Goal: Book appointment/travel/reservation

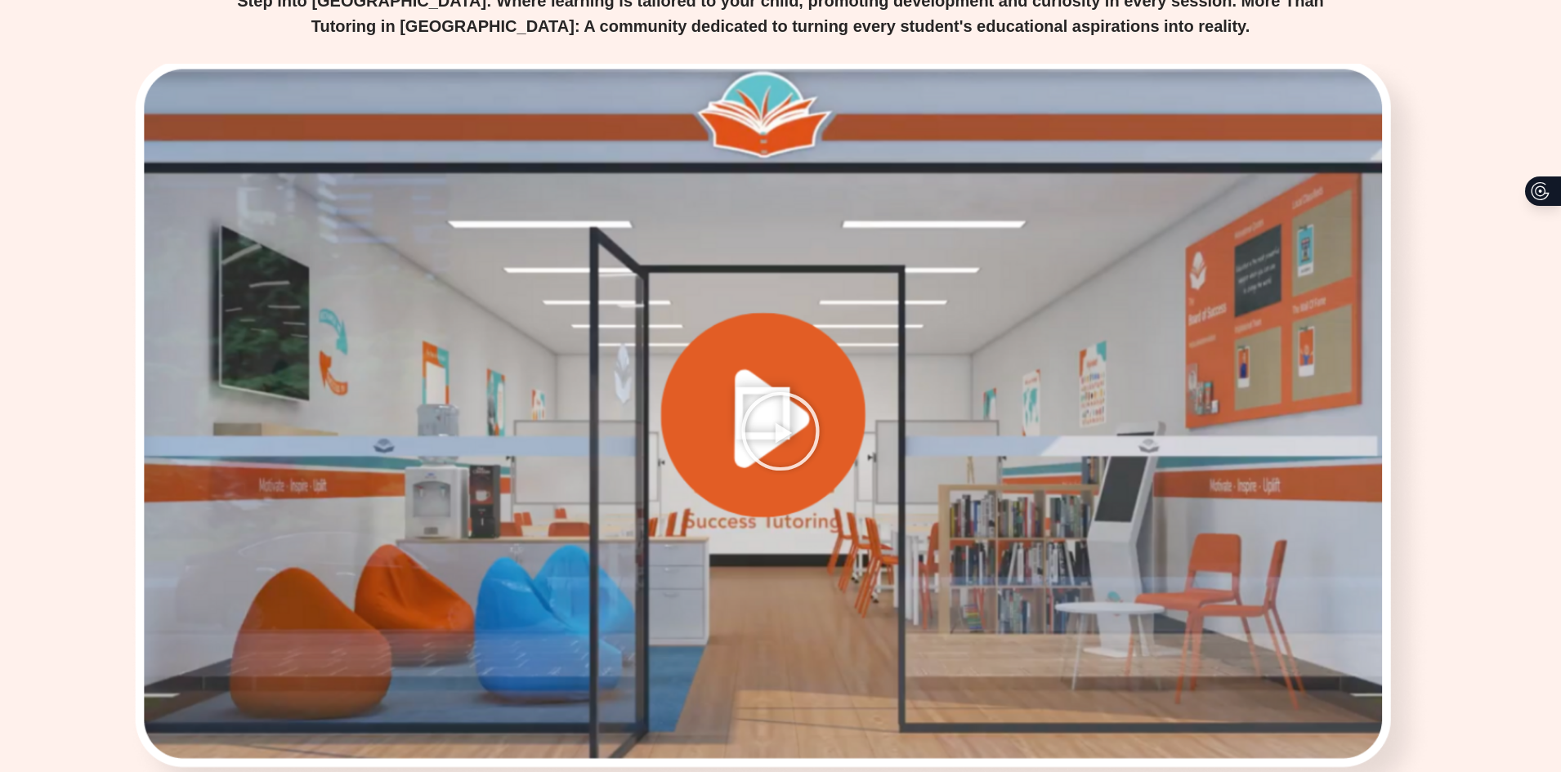
scroll to position [2207, 0]
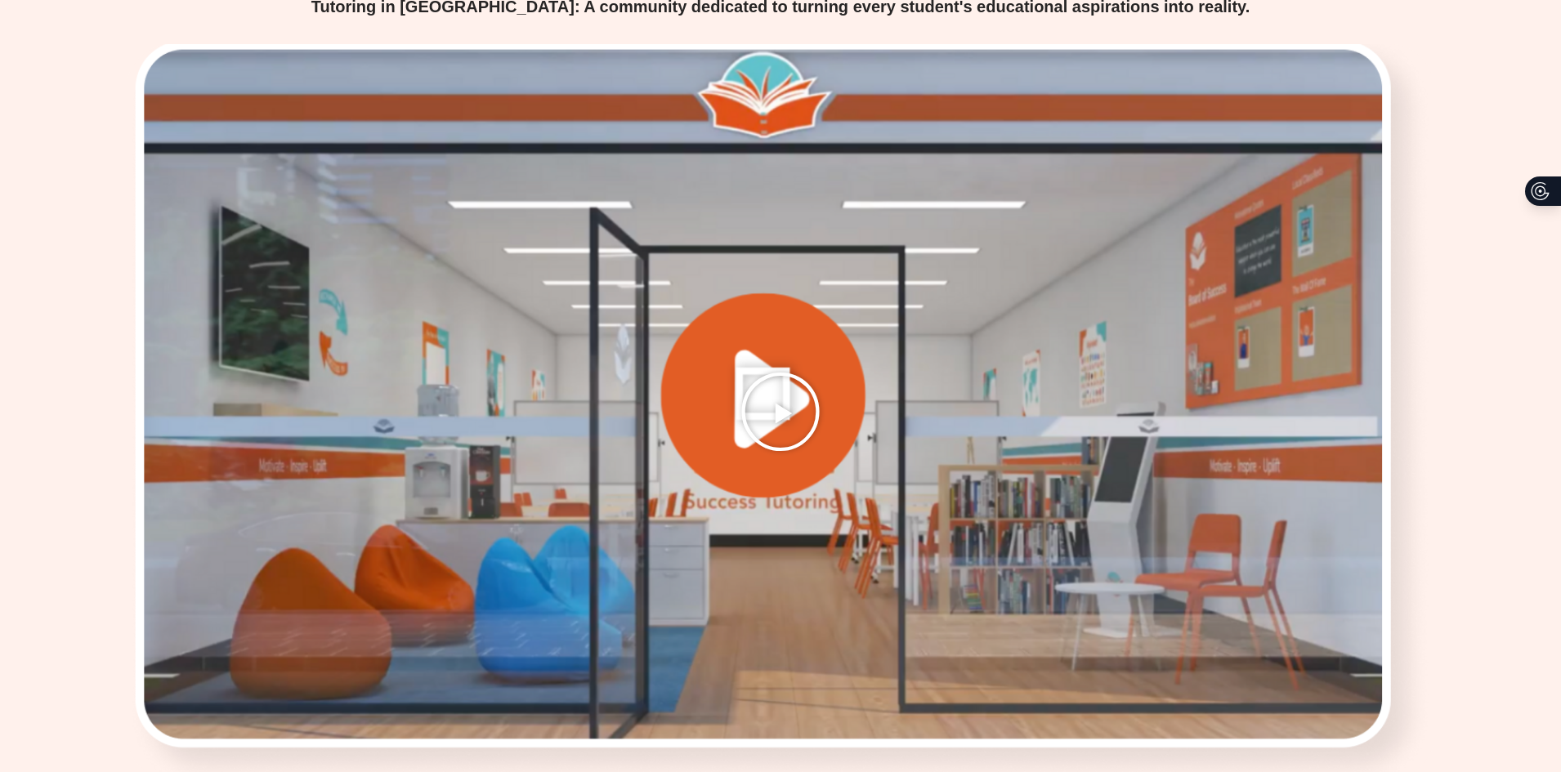
click at [758, 392] on icon "Play Video" at bounding box center [781, 412] width 82 height 82
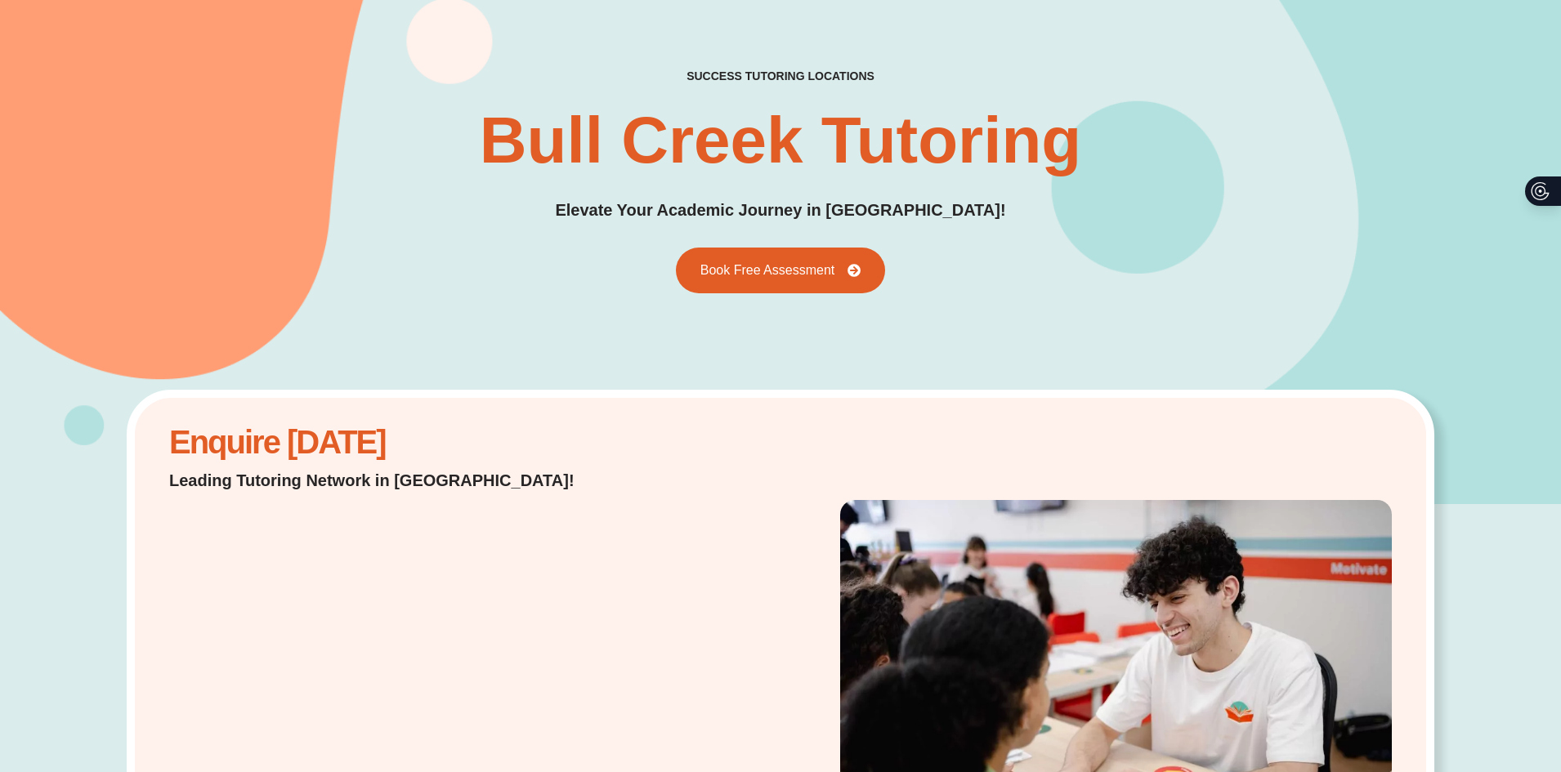
scroll to position [0, 0]
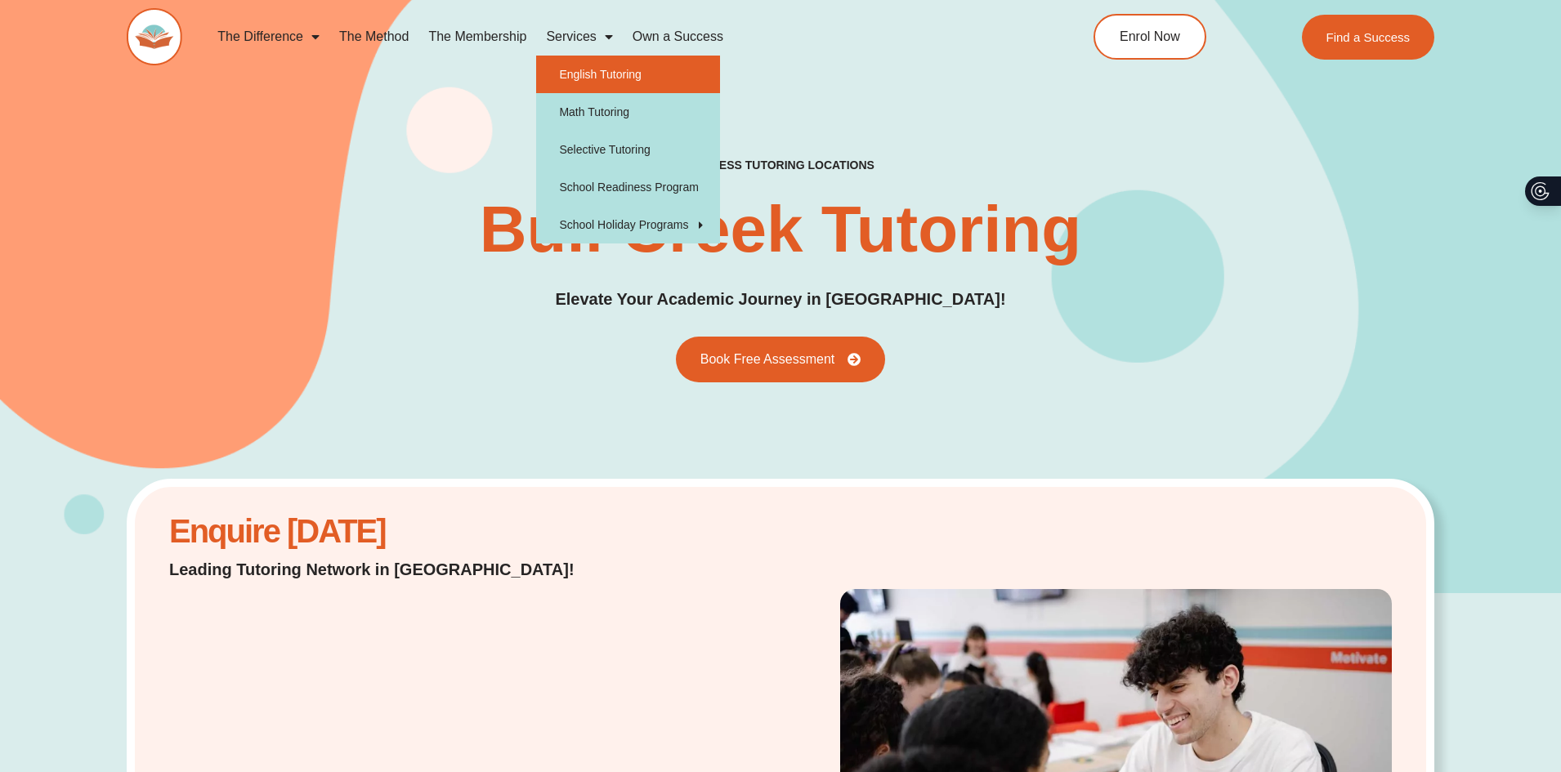
click at [606, 69] on link "English Tutoring" at bounding box center [628, 75] width 184 height 38
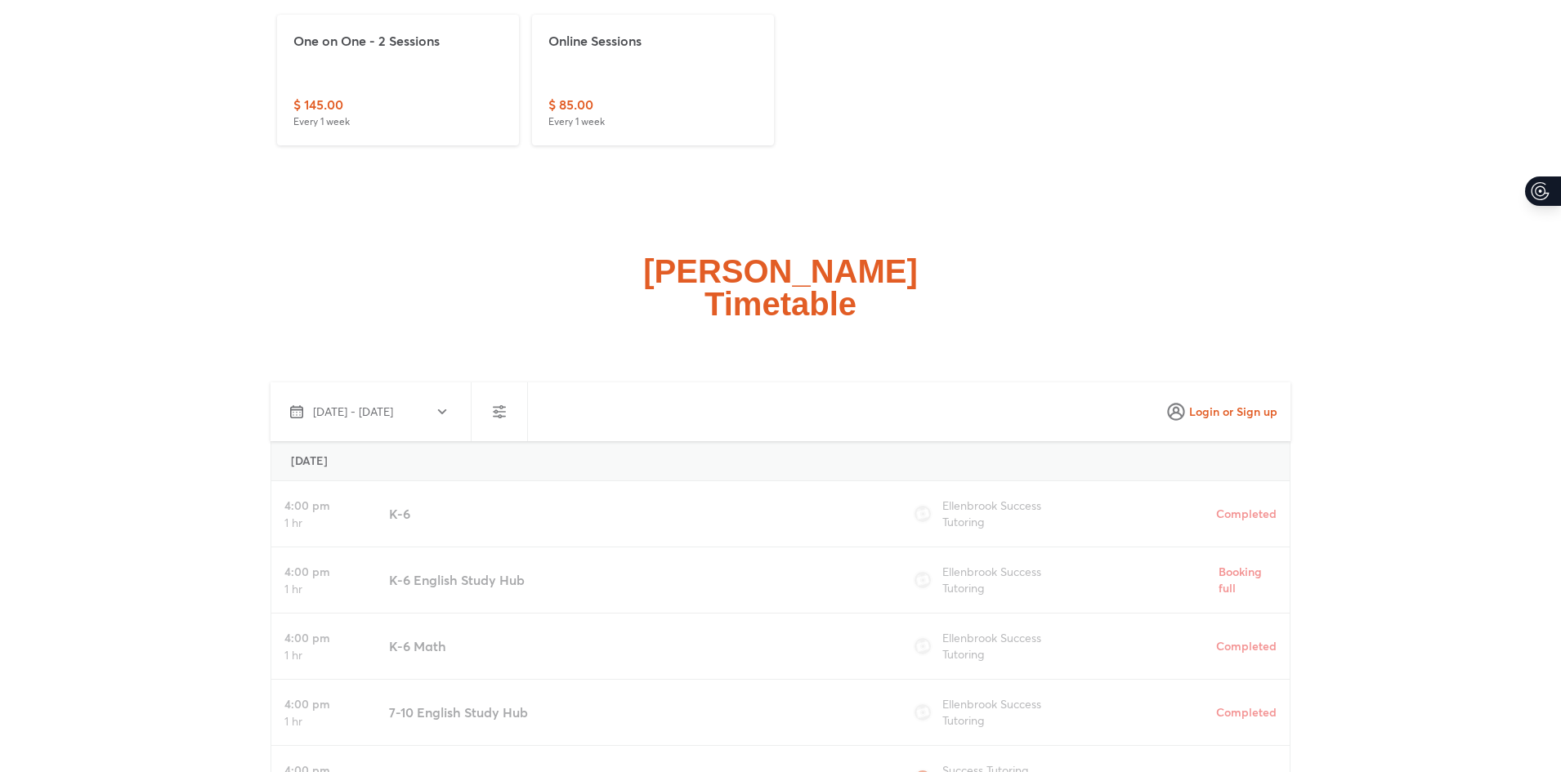
scroll to position [3923, 0]
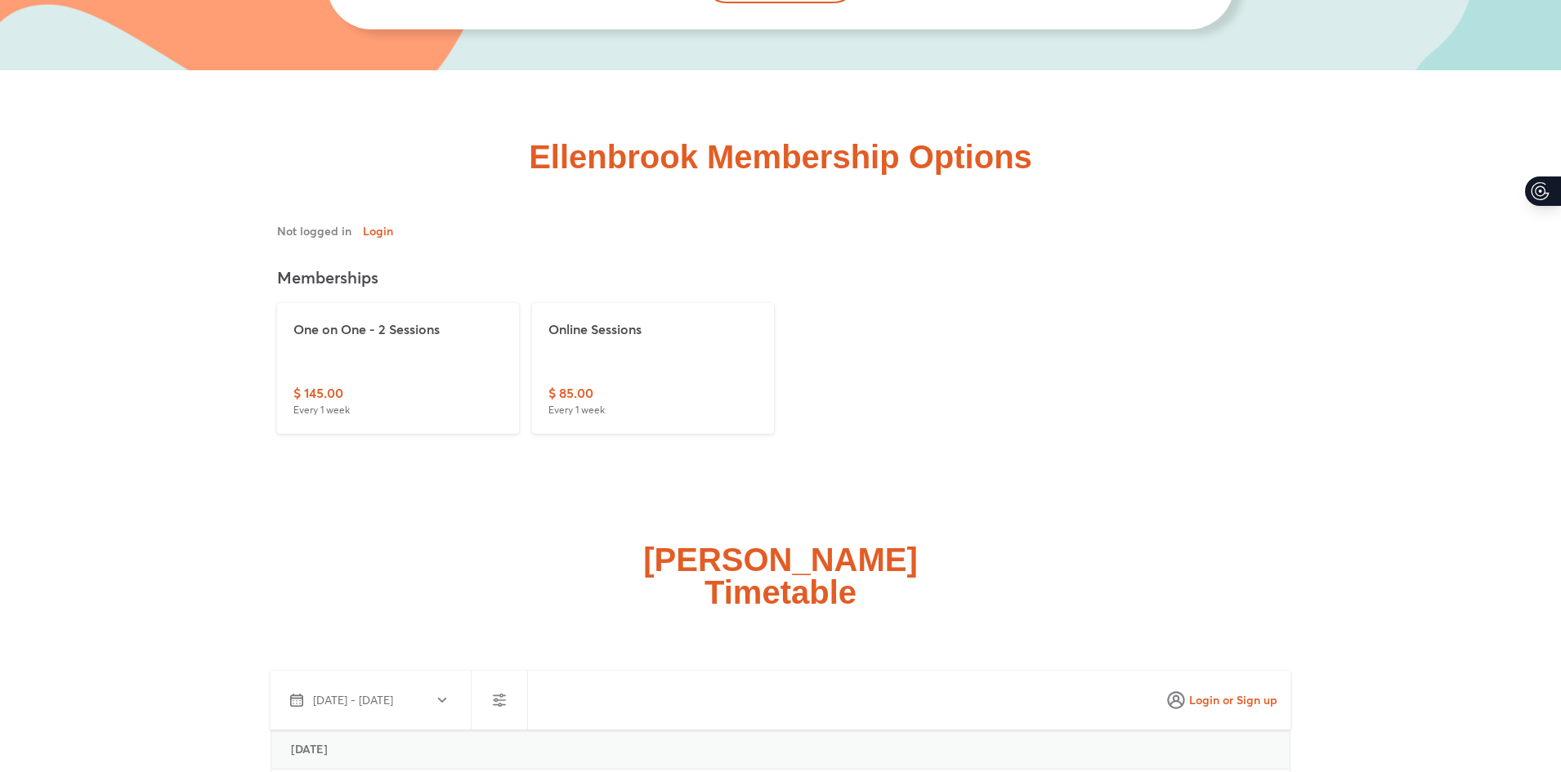
click at [433, 374] on div "One on One - 2 Sessions" at bounding box center [397, 352] width 209 height 64
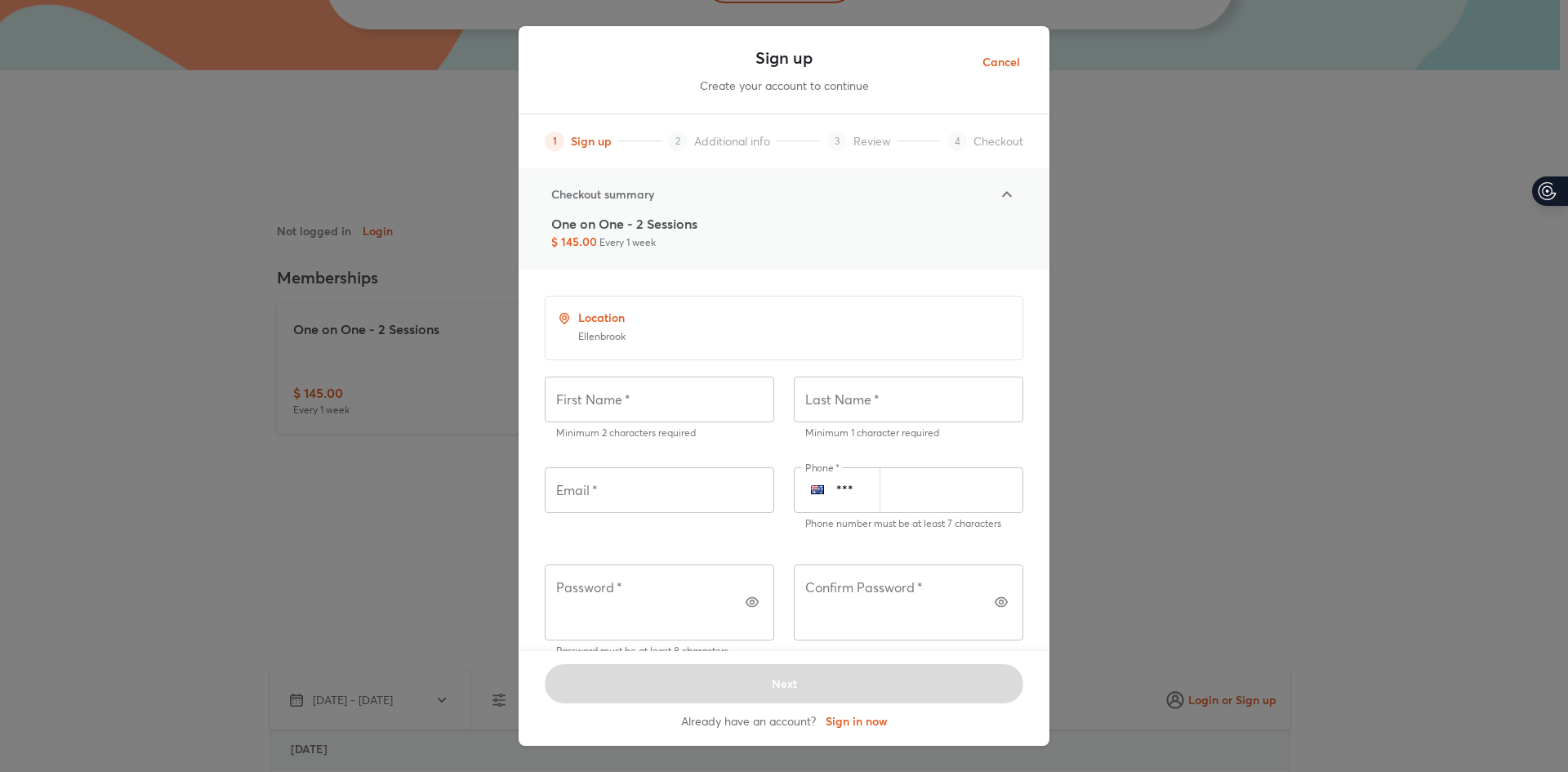
click at [1030, 189] on div "Checkout summary One on One - 2 Sessions $ 145.00 Every 1 week" at bounding box center [784, 218] width 531 height 101
click at [1003, 189] on icon at bounding box center [1007, 195] width 20 height 20
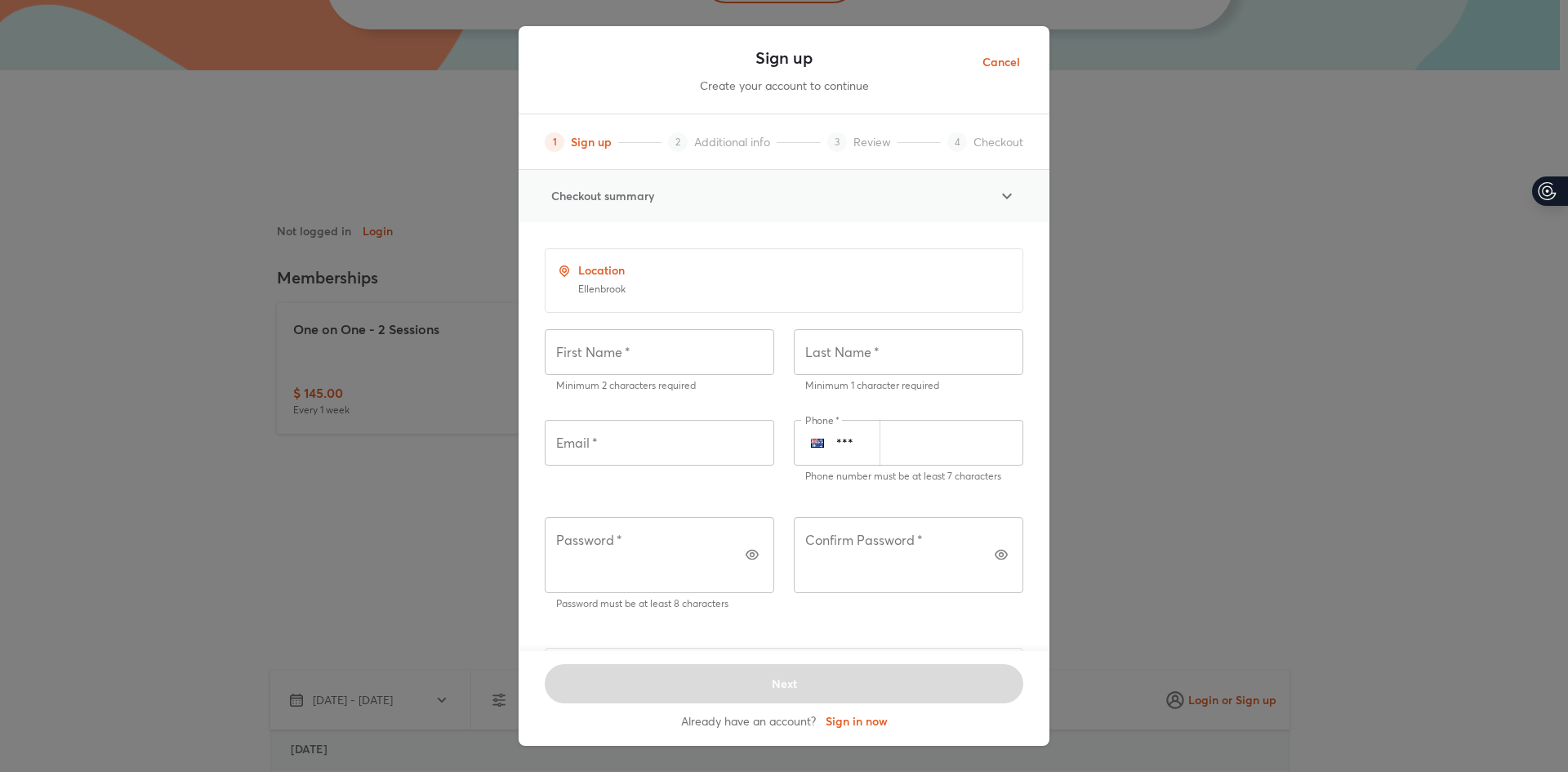
click at [1003, 191] on icon at bounding box center [1007, 196] width 20 height 20
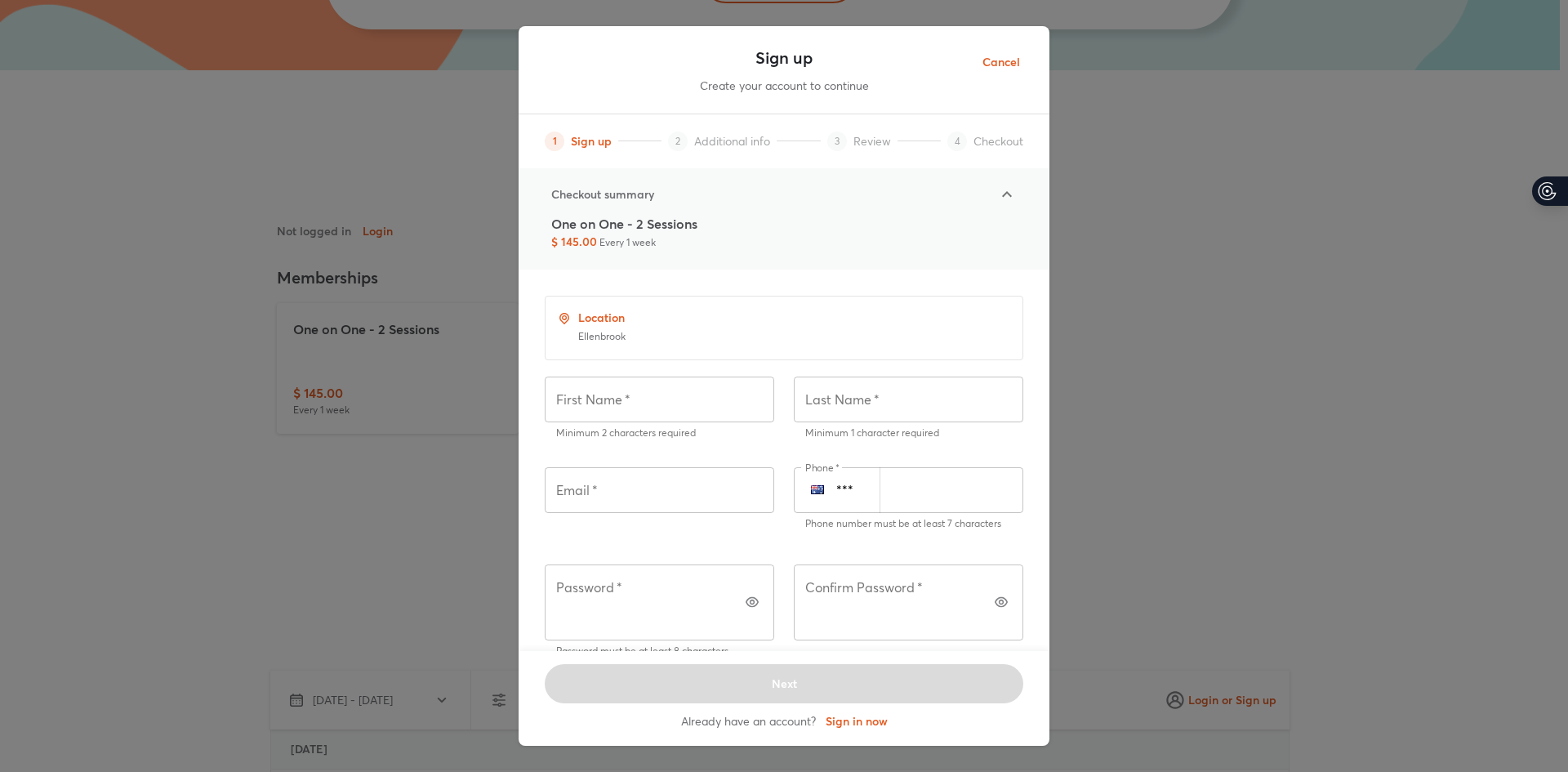
click at [1016, 64] on span "Cancel" at bounding box center [1001, 62] width 38 height 20
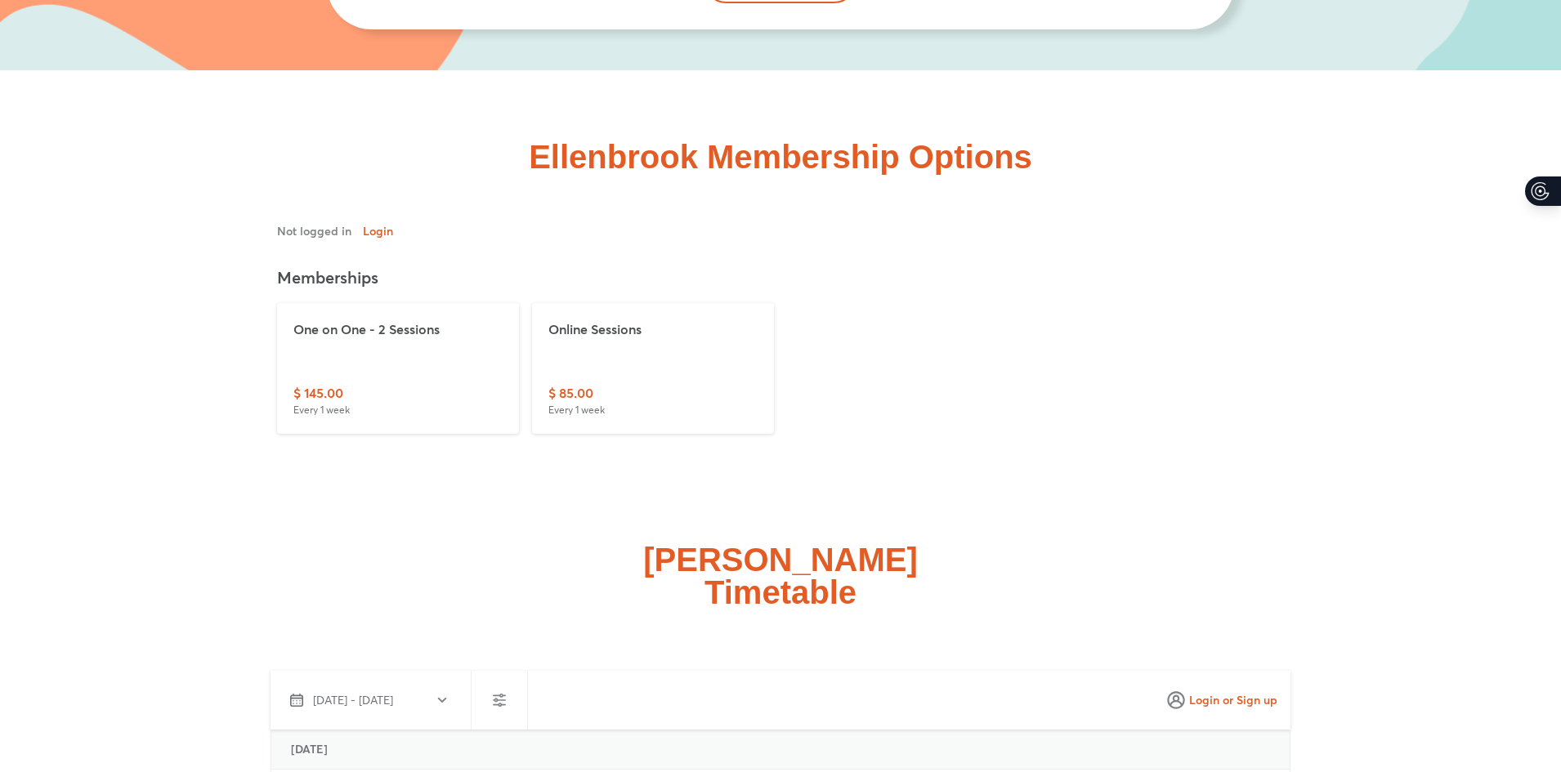
click at [580, 419] on div "Online Sessions $ 85.00 Every 1 week" at bounding box center [653, 368] width 242 height 131
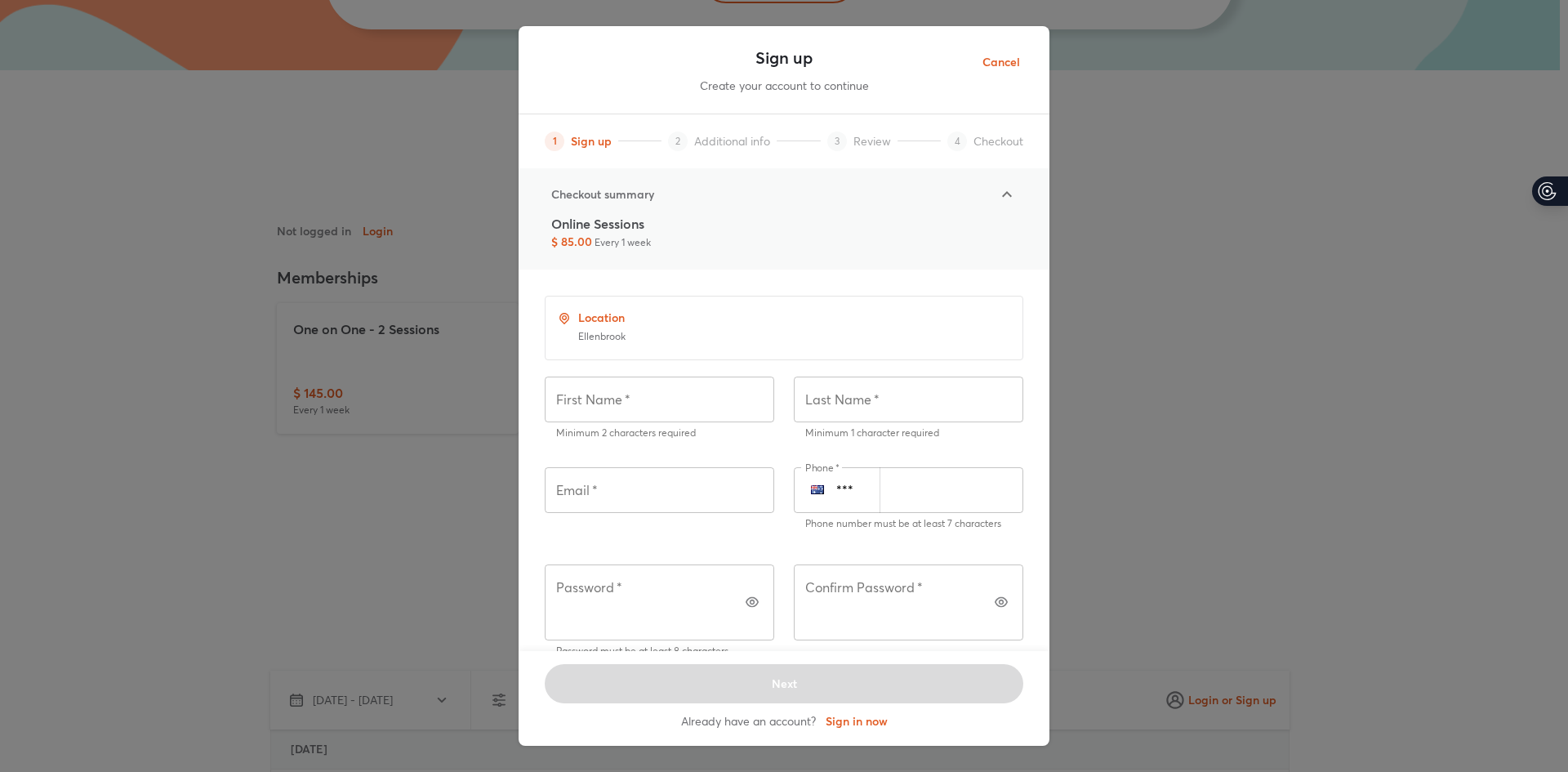
click at [995, 59] on span "Cancel" at bounding box center [1001, 62] width 38 height 20
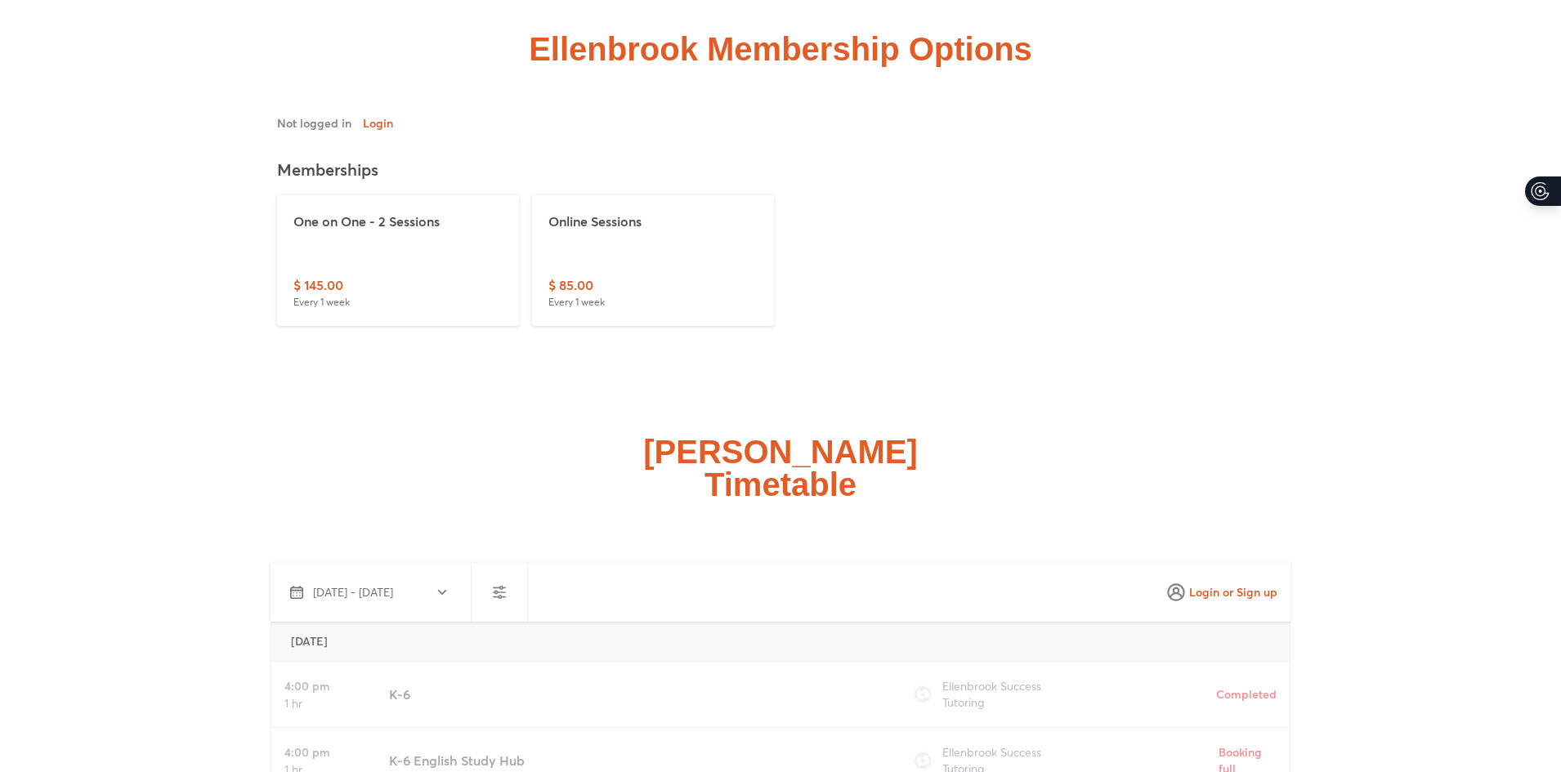
scroll to position [4332, 0]
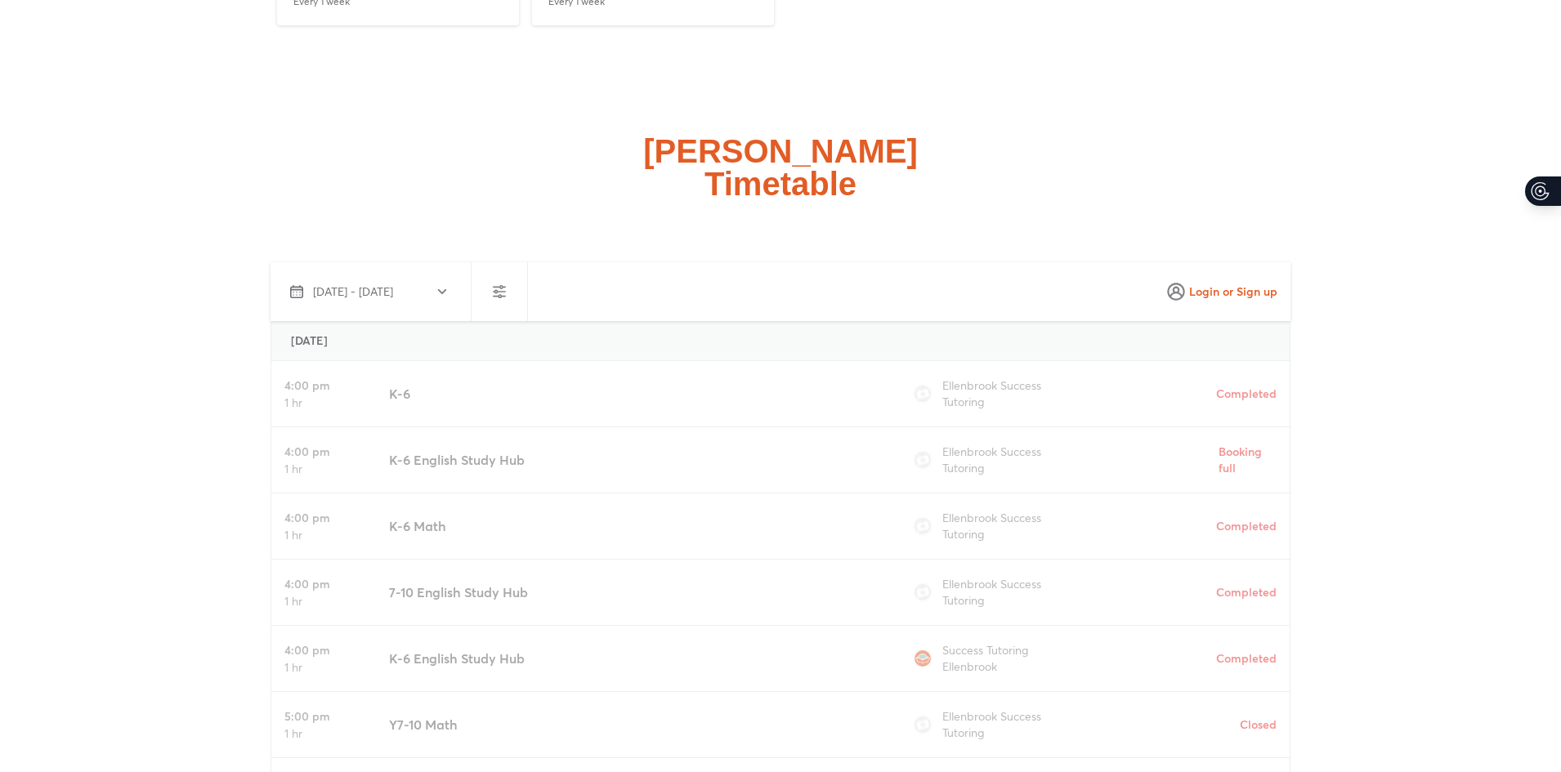
click at [414, 280] on button "Oct 13 - Nov 11, 2025" at bounding box center [367, 291] width 181 height 39
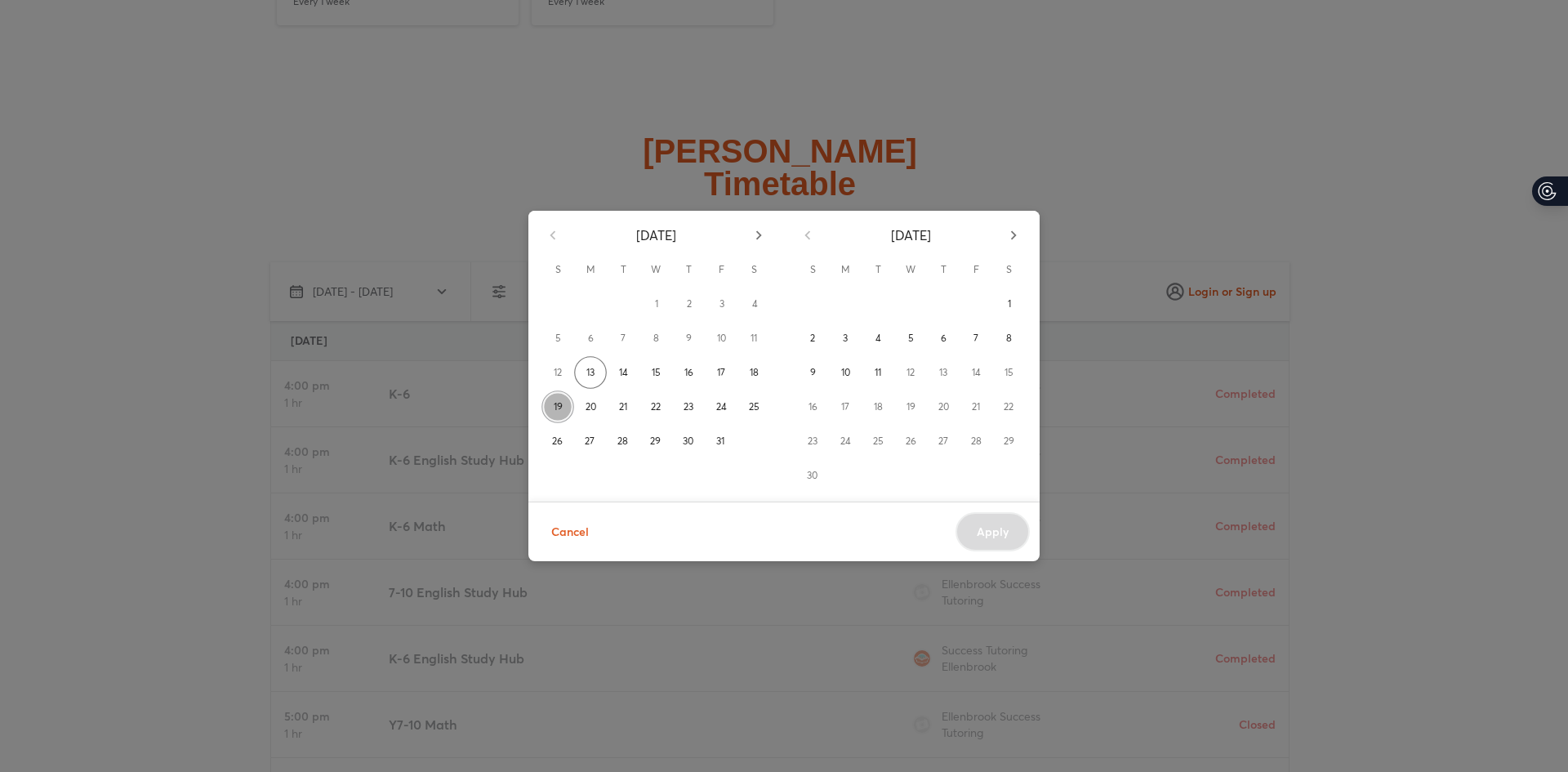
click at [564, 408] on button "19" at bounding box center [558, 407] width 33 height 33
click at [761, 416] on button "25" at bounding box center [754, 407] width 33 height 33
click at [976, 535] on button "Apply" at bounding box center [992, 531] width 74 height 39
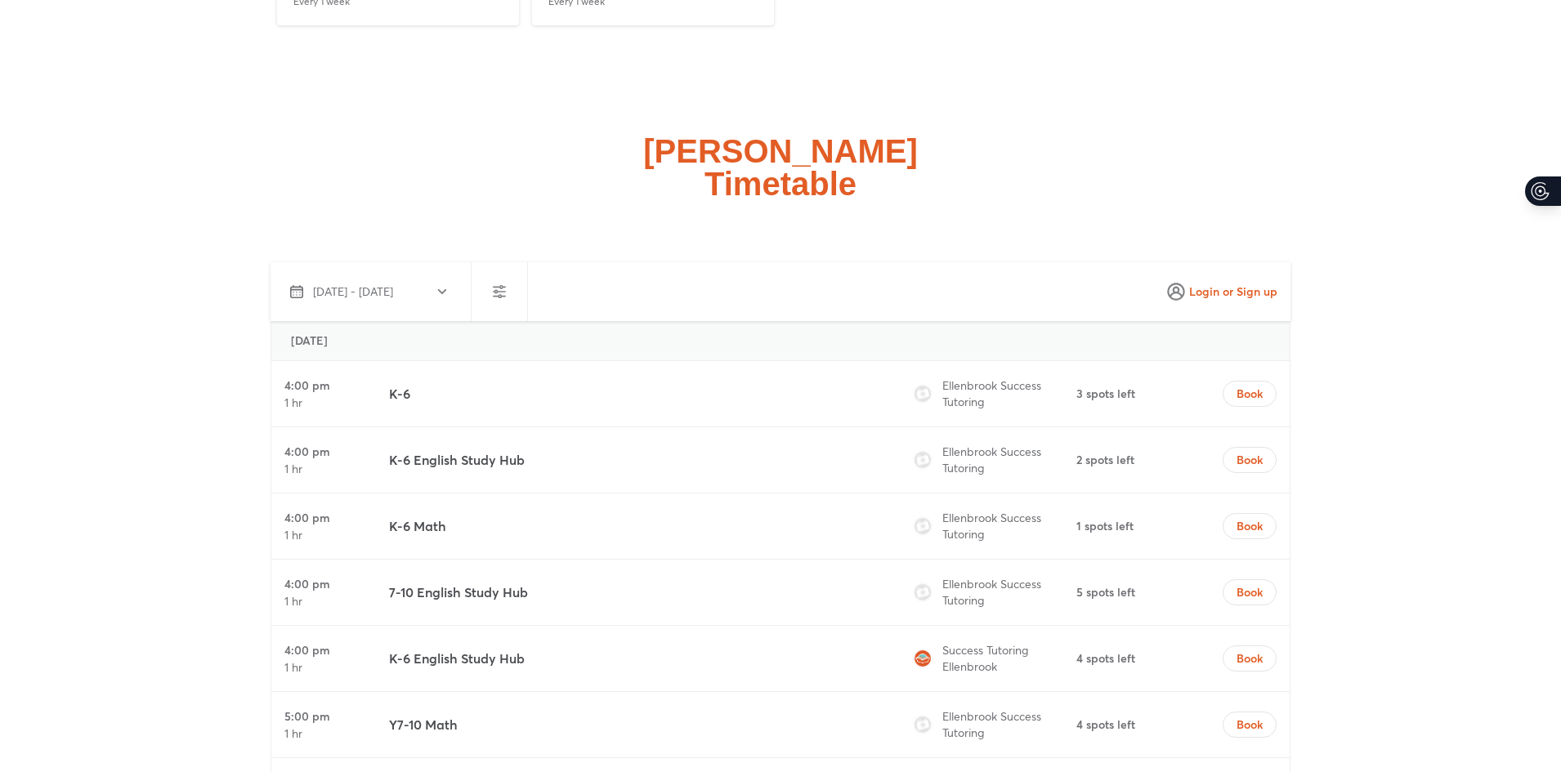
click at [437, 298] on icon "button" at bounding box center [442, 291] width 13 height 13
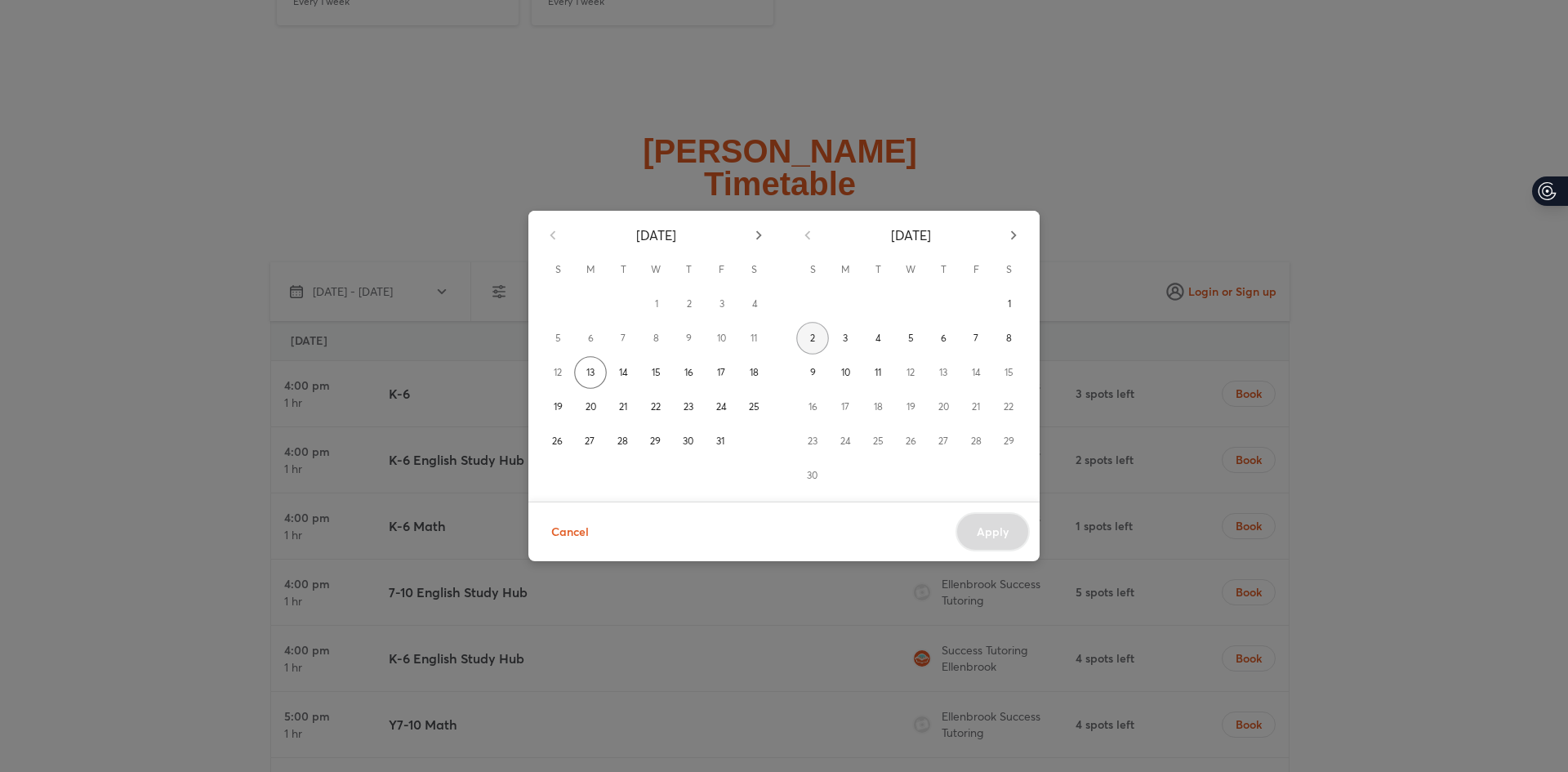
click at [813, 340] on span "2" at bounding box center [812, 338] width 5 height 16
click at [1005, 341] on button "8" at bounding box center [1008, 338] width 33 height 33
click at [992, 529] on span "Apply" at bounding box center [993, 532] width 32 height 16
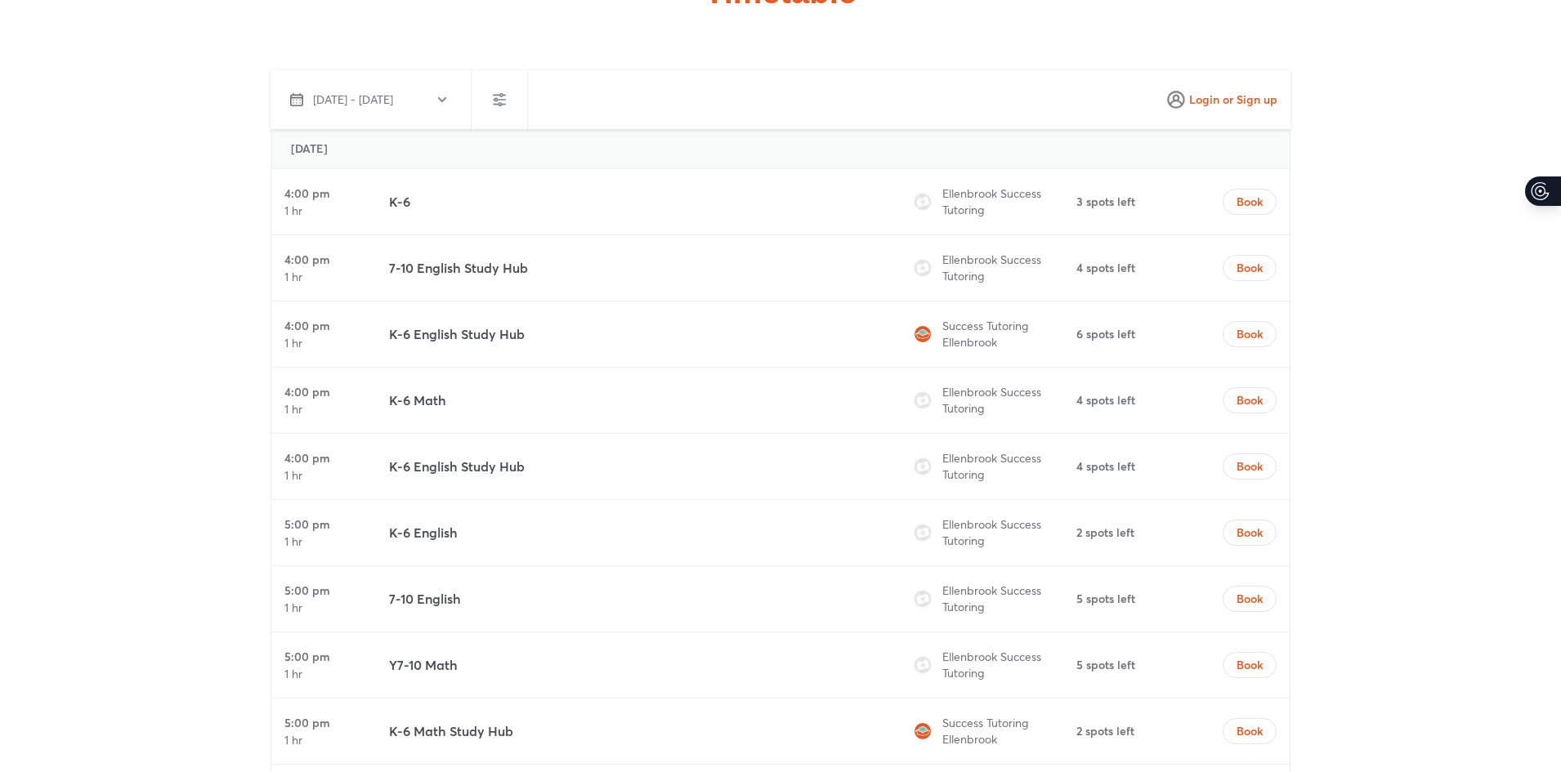
scroll to position [4495, 0]
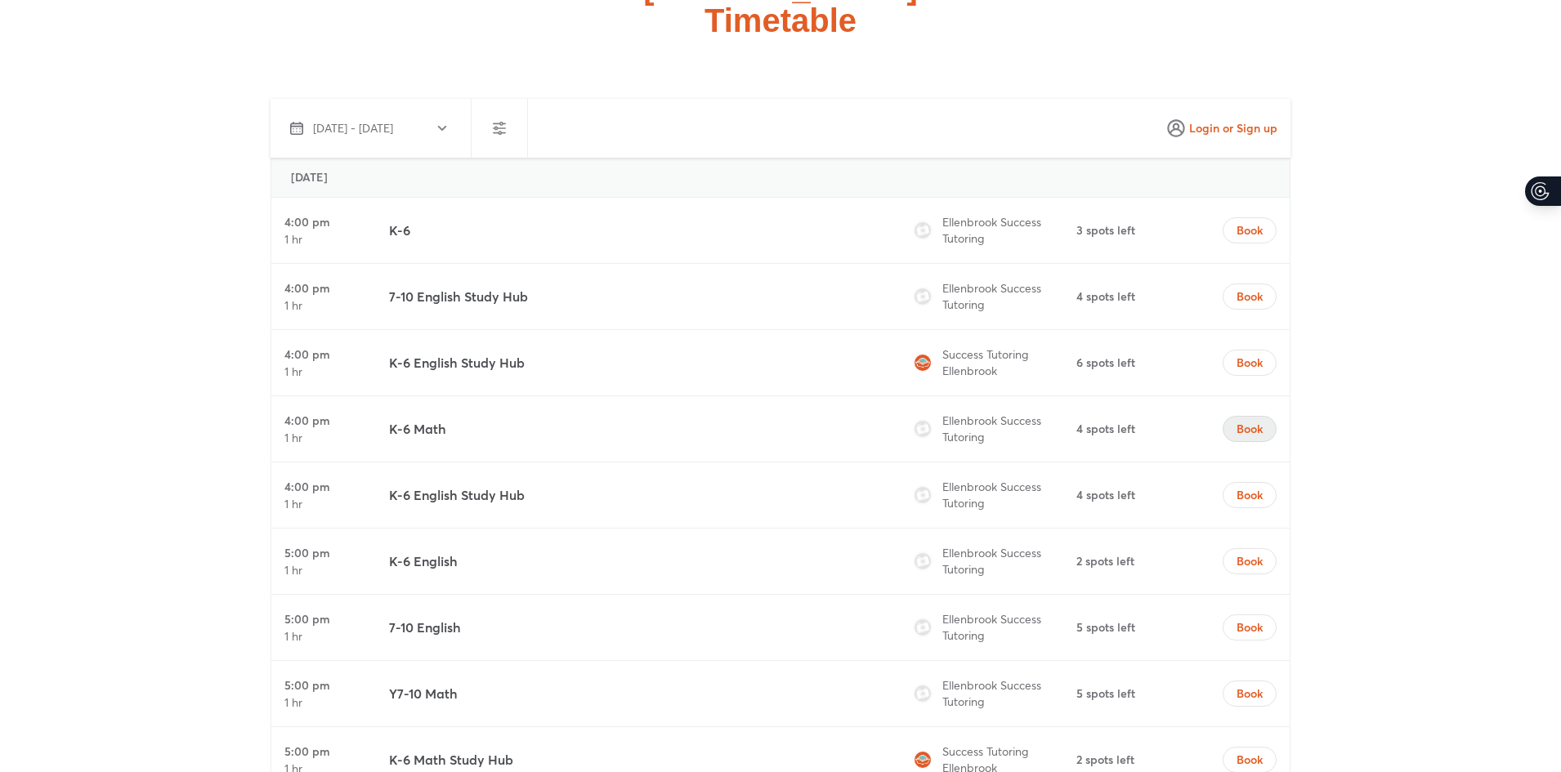
click at [1237, 433] on span "Book" at bounding box center [1250, 429] width 26 height 16
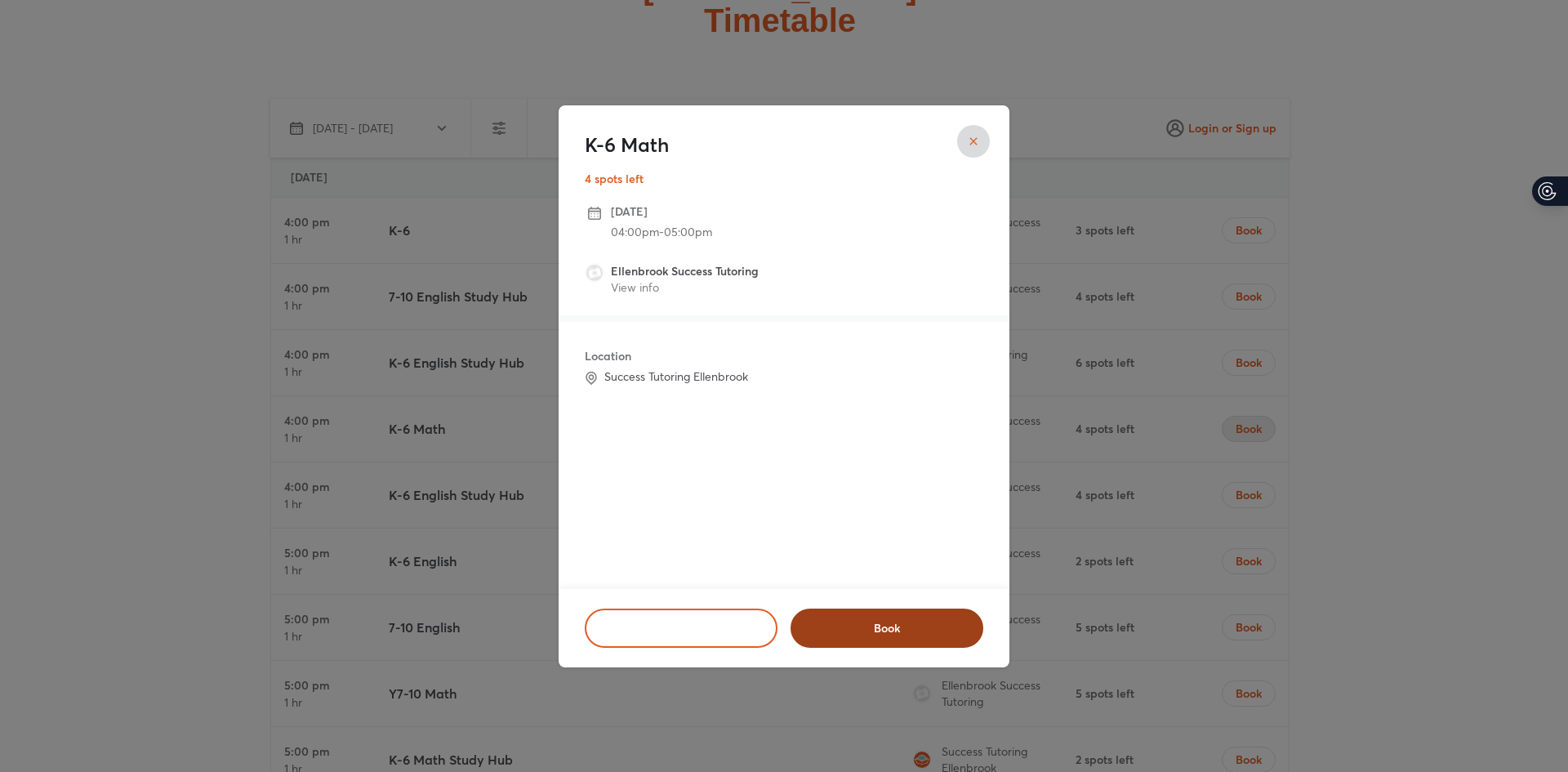
click at [905, 629] on span "Book" at bounding box center [886, 628] width 150 height 16
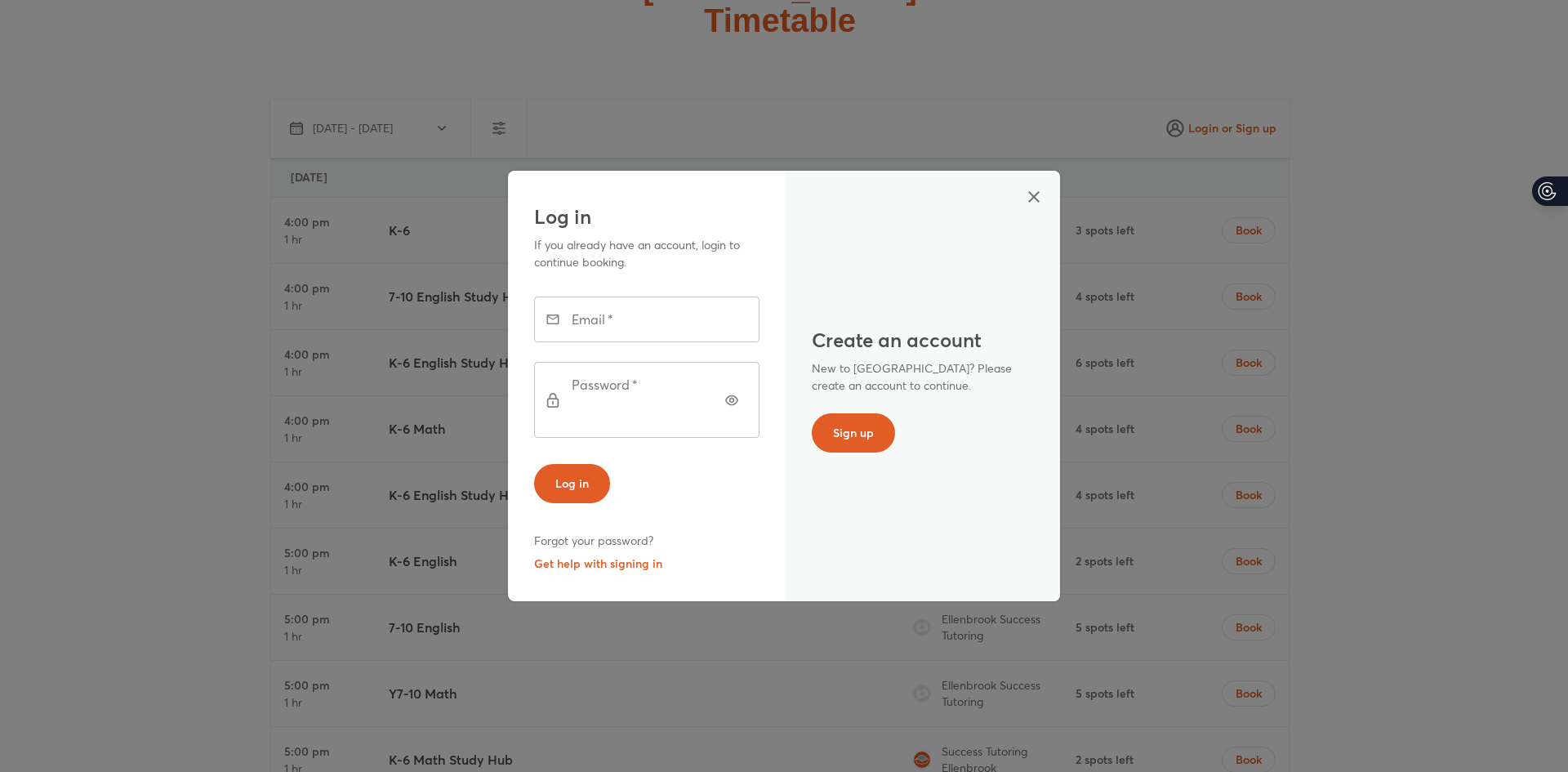
click at [1017, 217] on button "button" at bounding box center [1033, 196] width 39 height 39
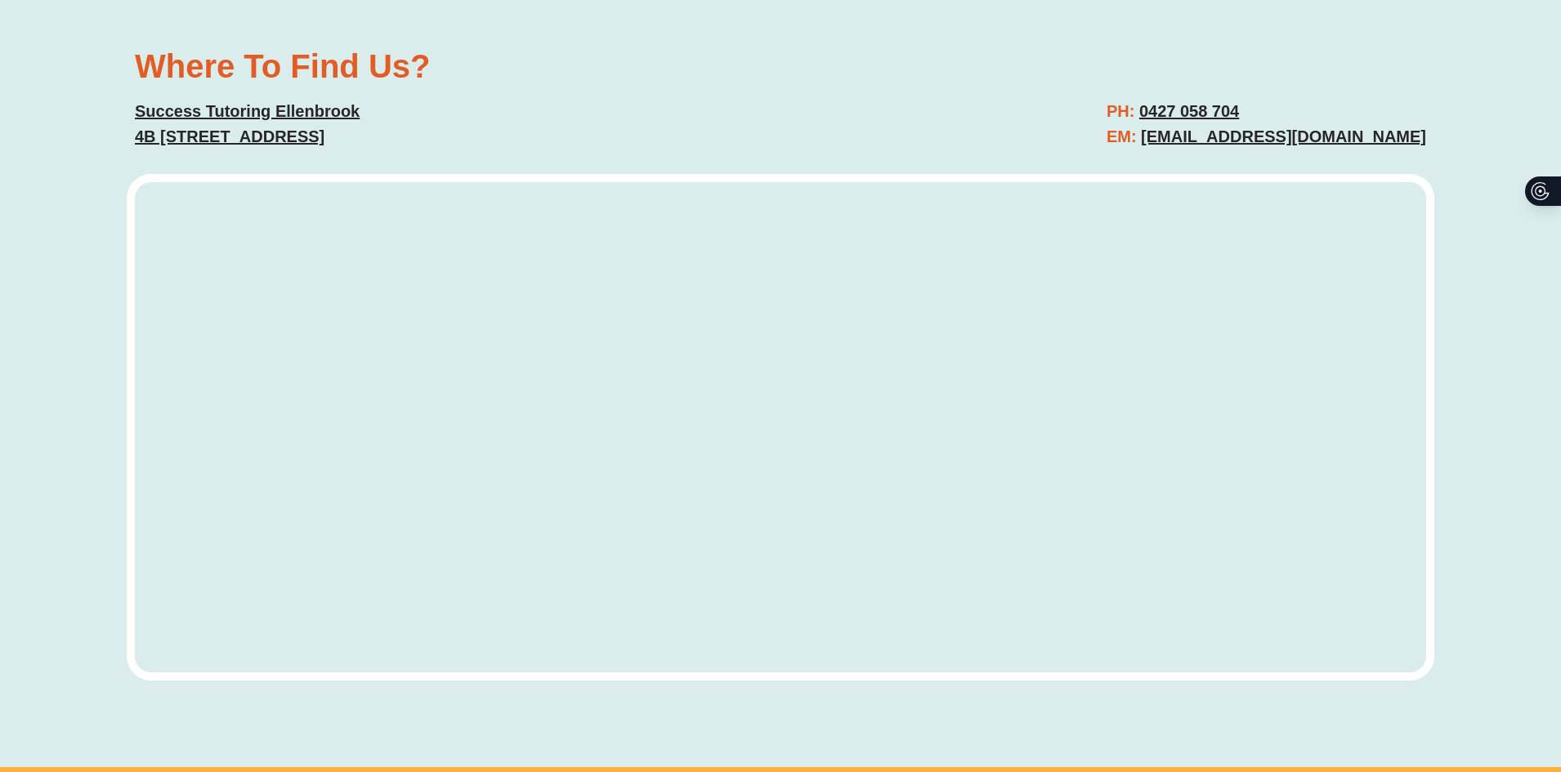
scroll to position [6212, 0]
click at [266, 116] on link "Success Tutoring Ellenbrook 4B 91 Maffina Parade, Ellenbrook" at bounding box center [247, 122] width 225 height 43
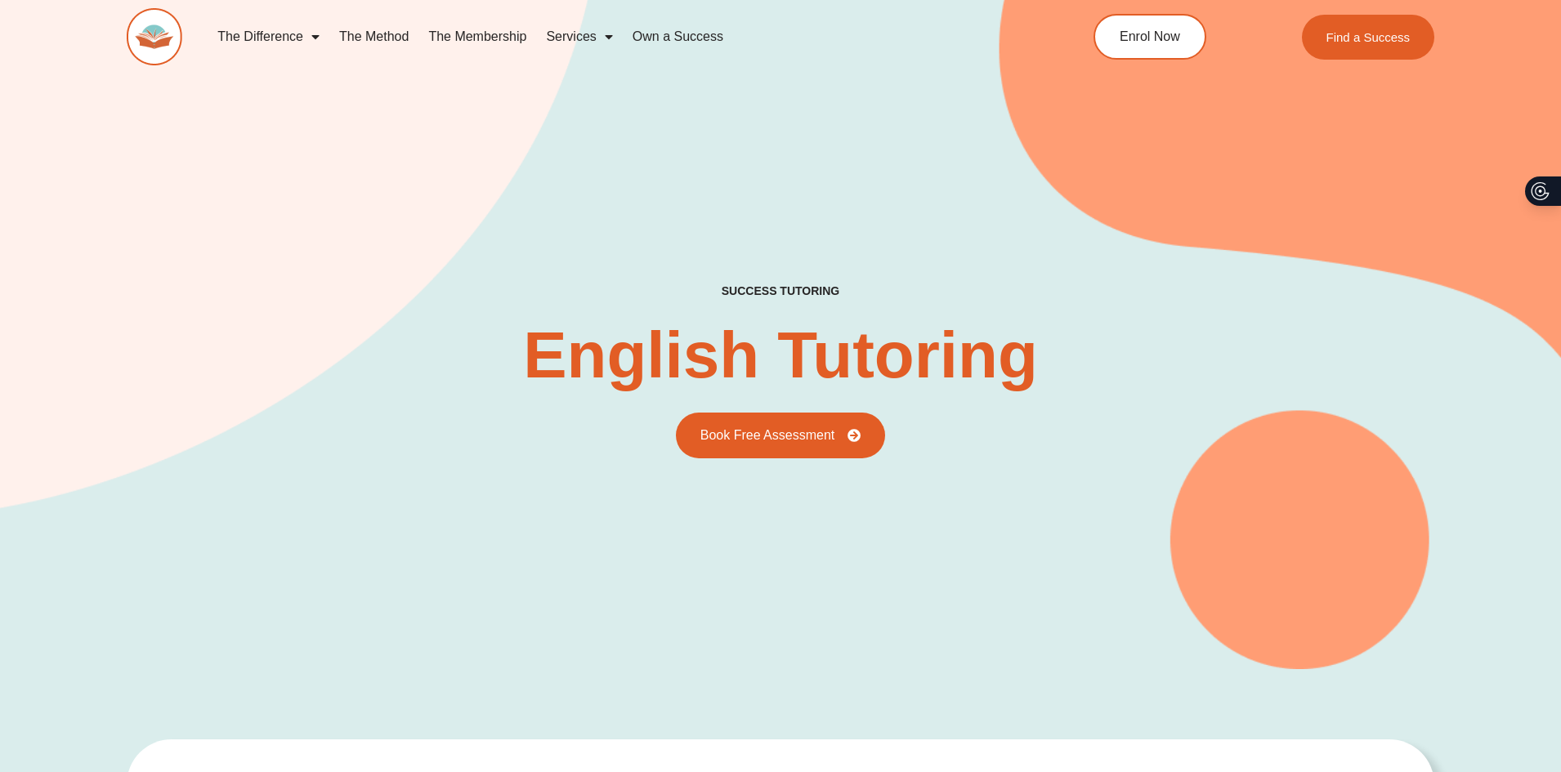
click at [456, 27] on link "The Membership" at bounding box center [477, 37] width 118 height 38
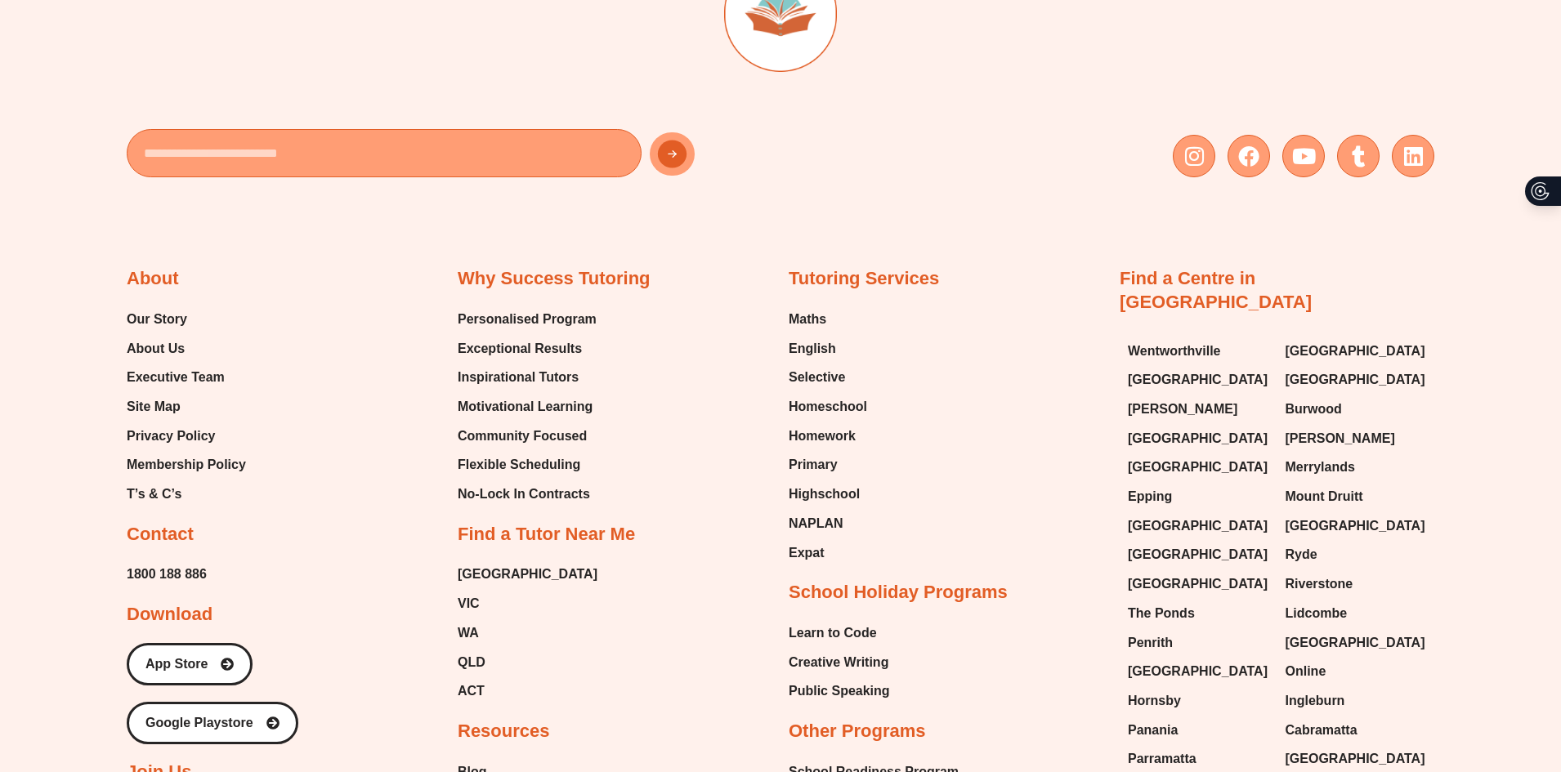
scroll to position [4250, 0]
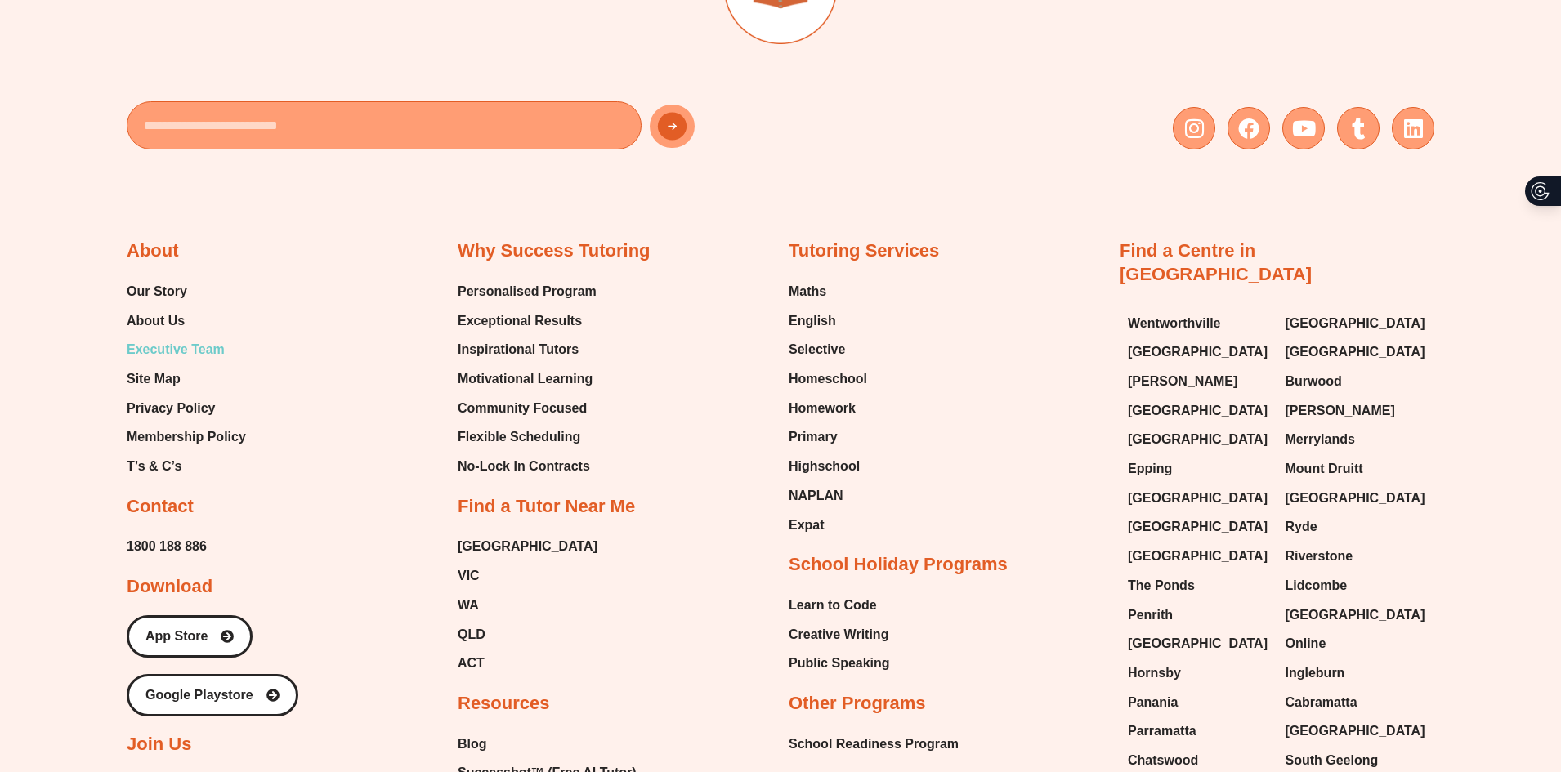
click at [187, 338] on span "Executive Team" at bounding box center [176, 350] width 98 height 25
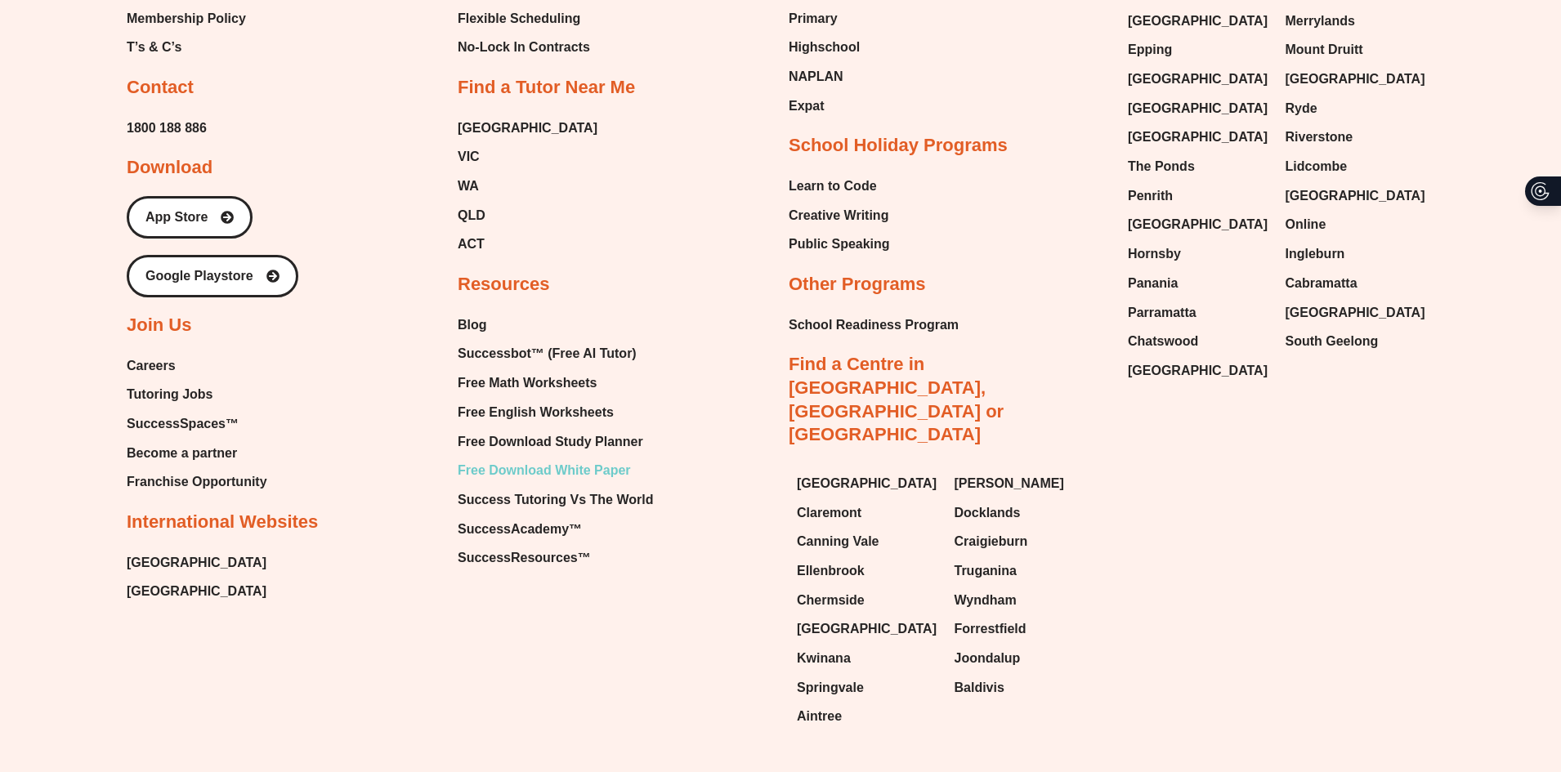
scroll to position [4822, 0]
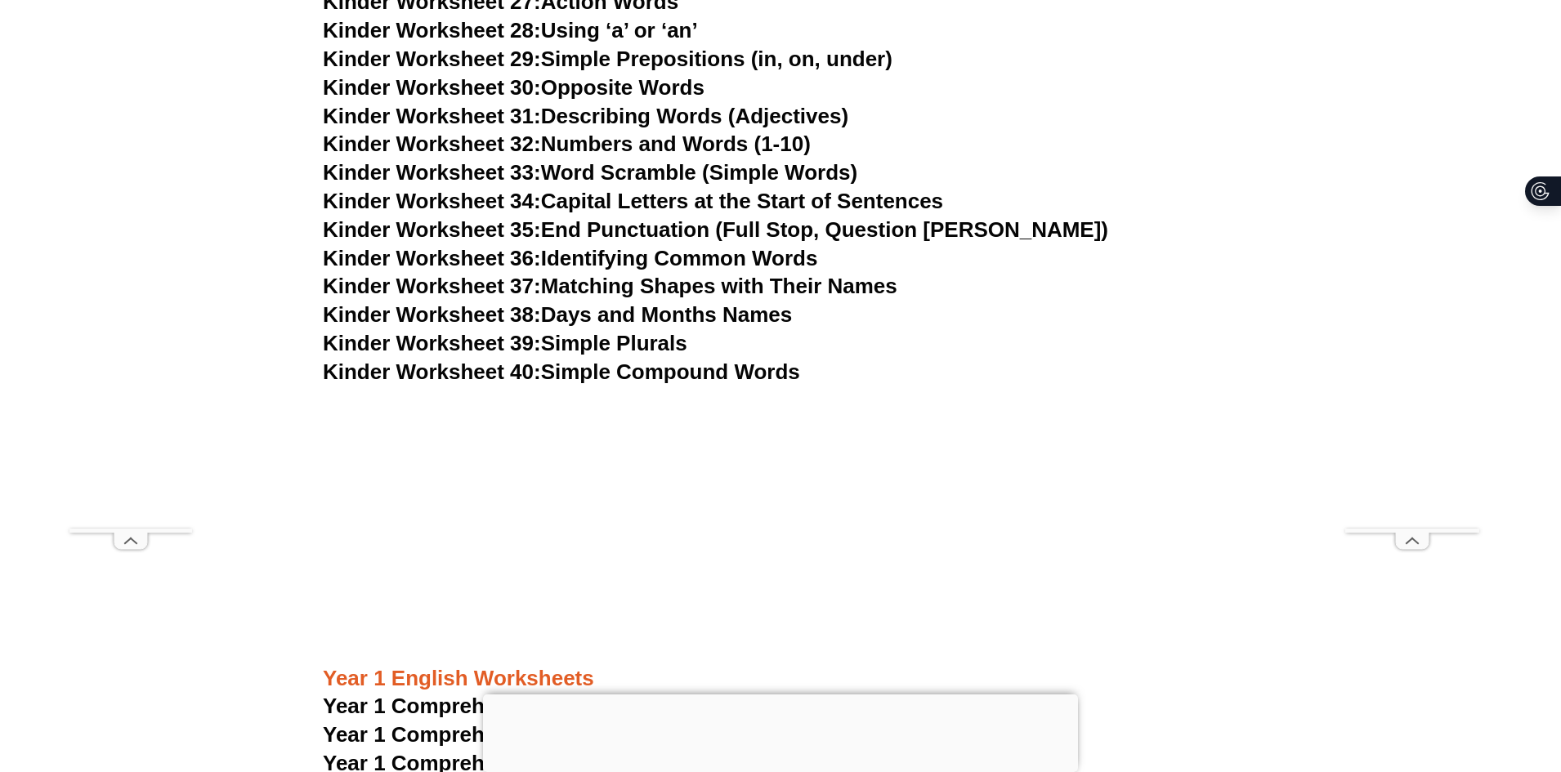
scroll to position [1716, 0]
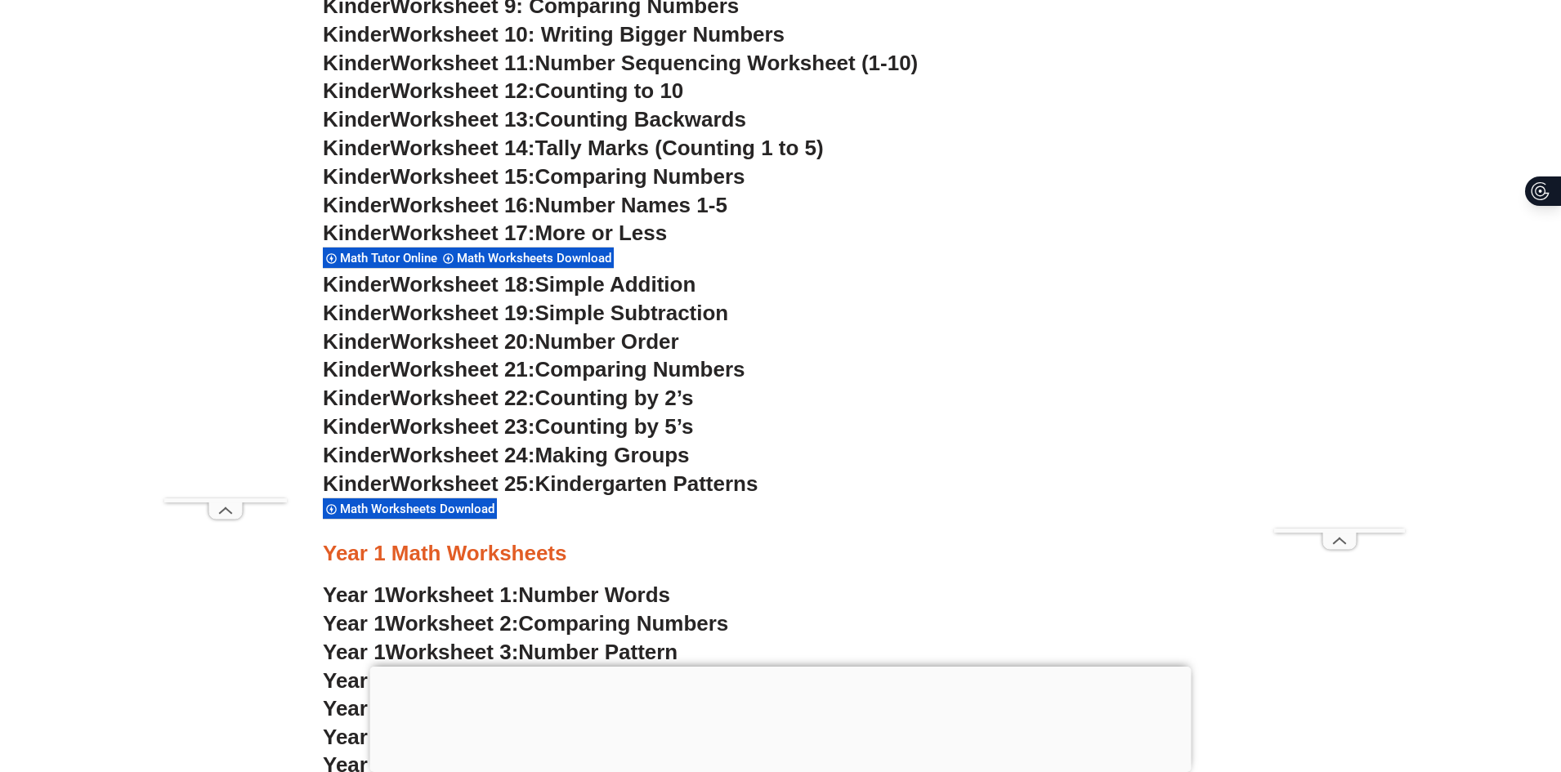
scroll to position [1144, 0]
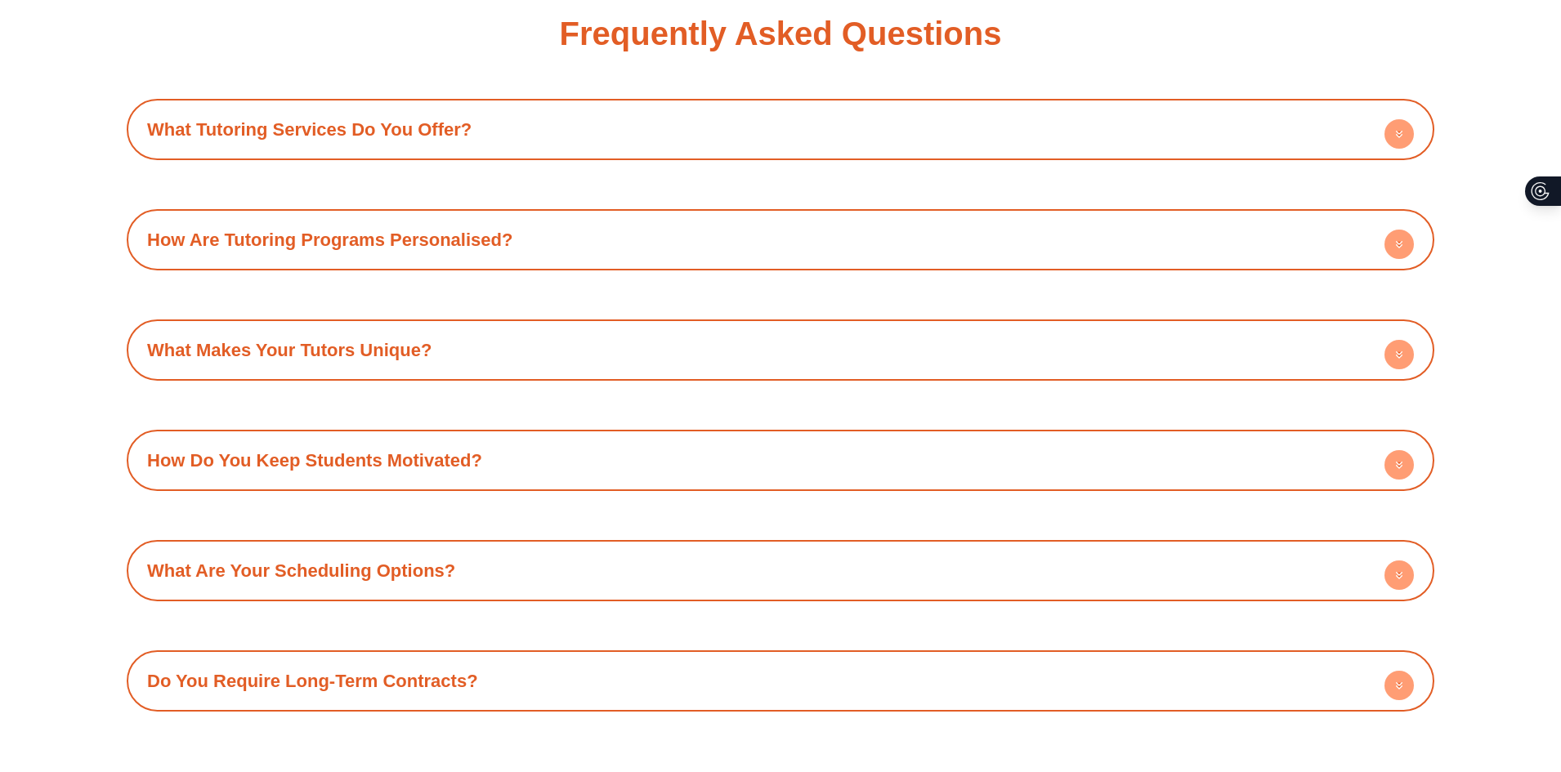
scroll to position [2289, 0]
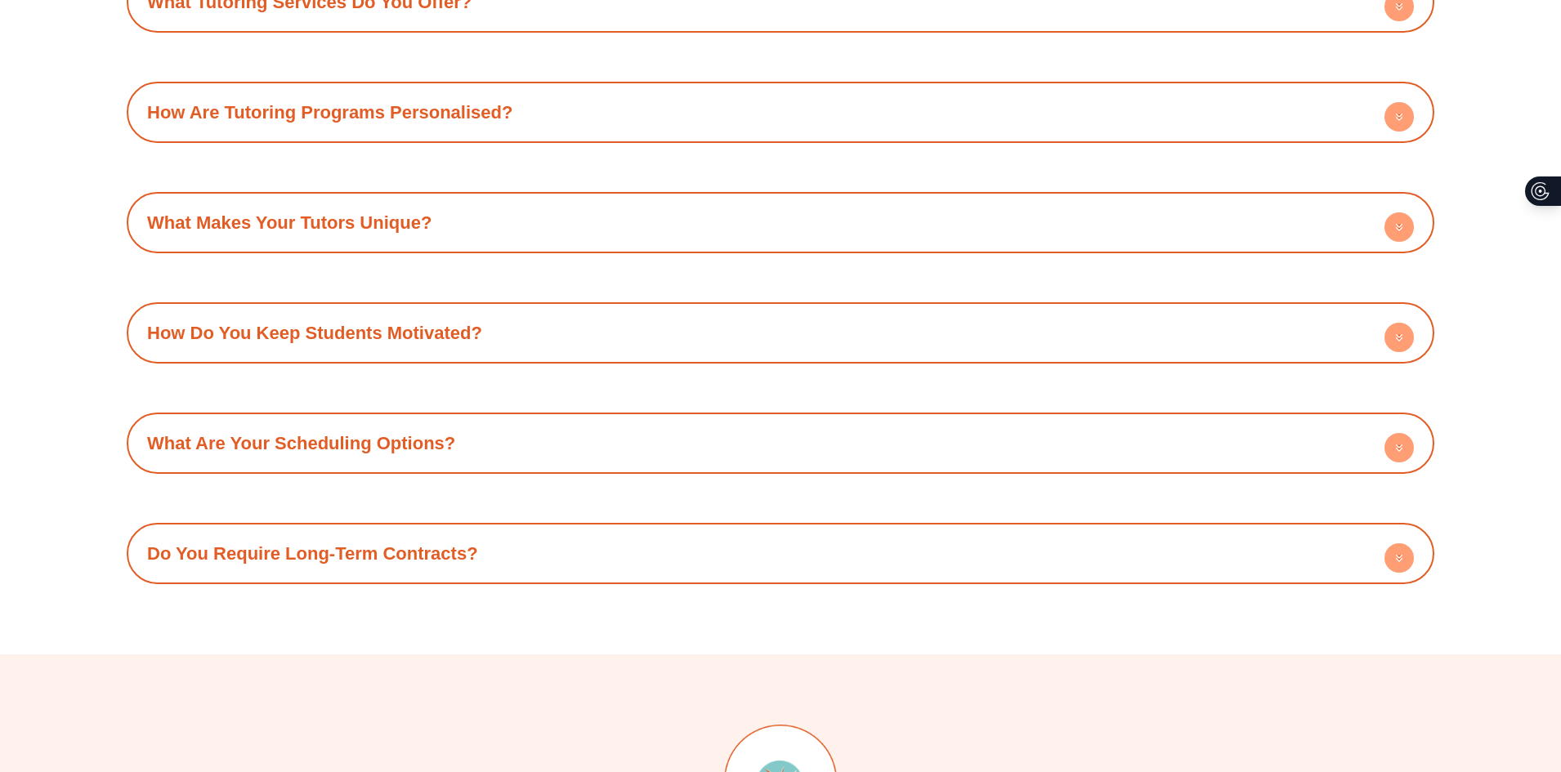
click at [469, 352] on h4 "How Do You Keep Students Motivated?" at bounding box center [780, 333] width 1291 height 45
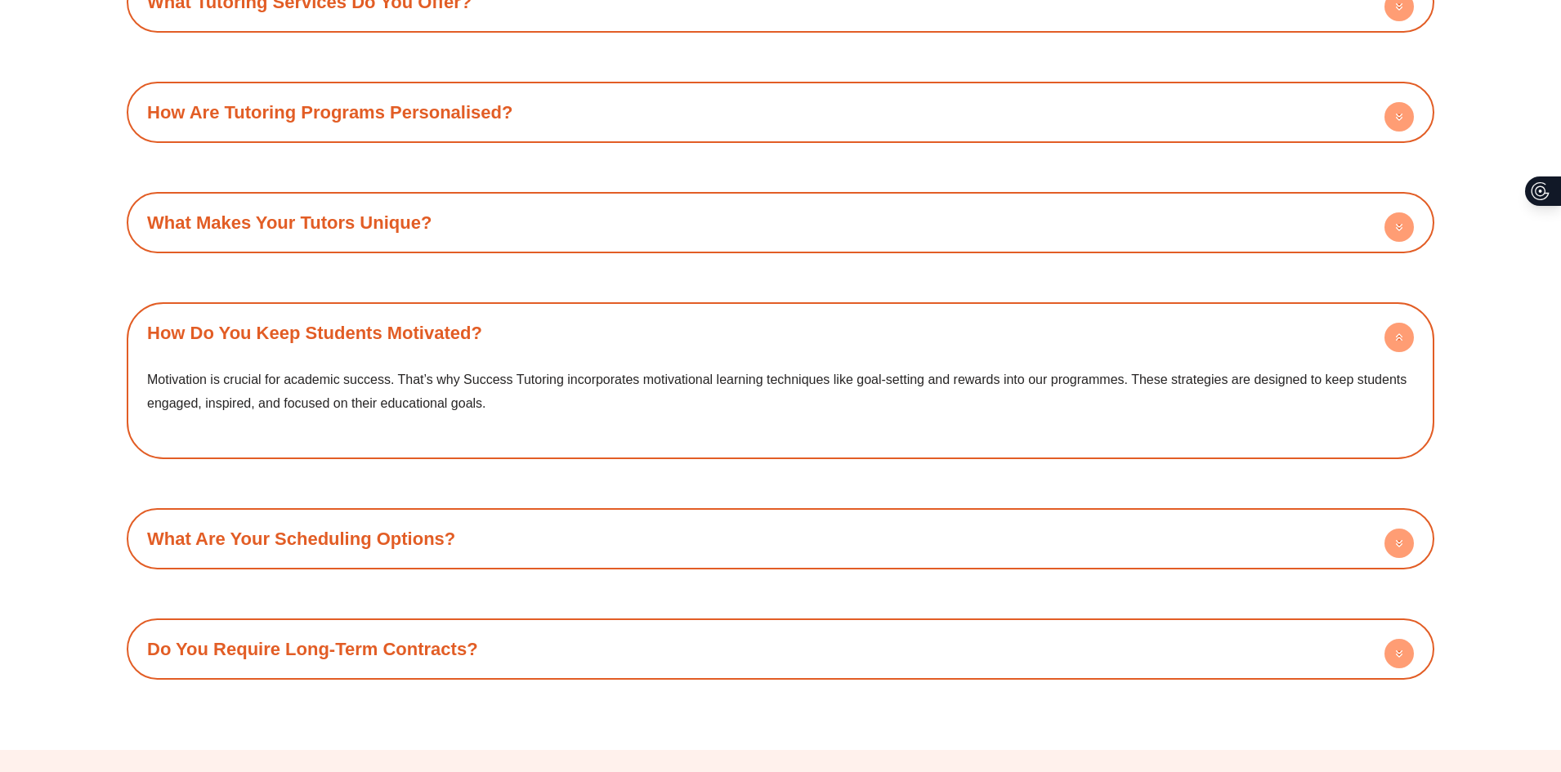
click at [470, 338] on link "How Do You Keep Students Motivated?" at bounding box center [314, 333] width 335 height 20
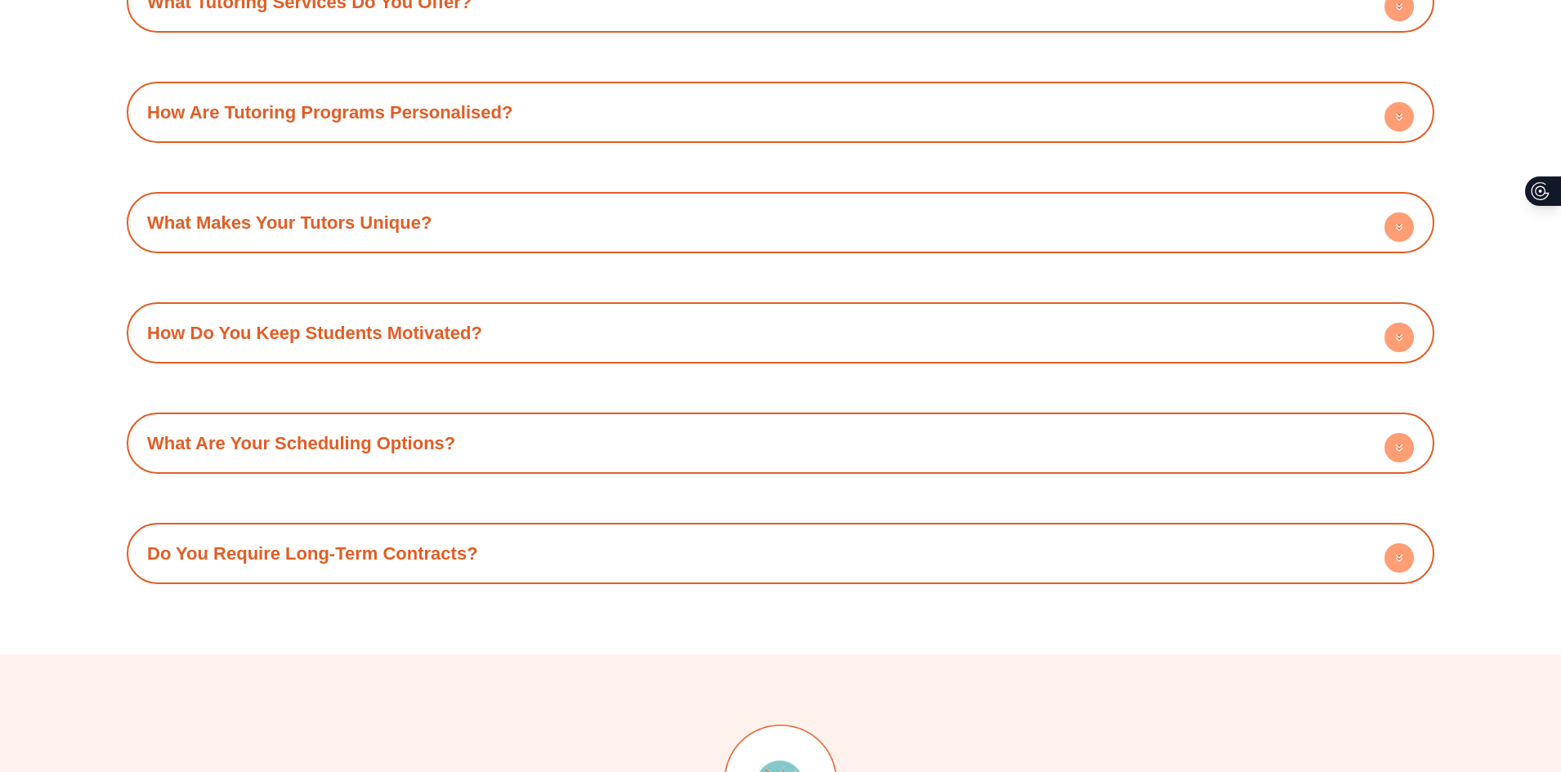
click at [425, 458] on h4 "What Are Your Scheduling Options?" at bounding box center [780, 443] width 1291 height 45
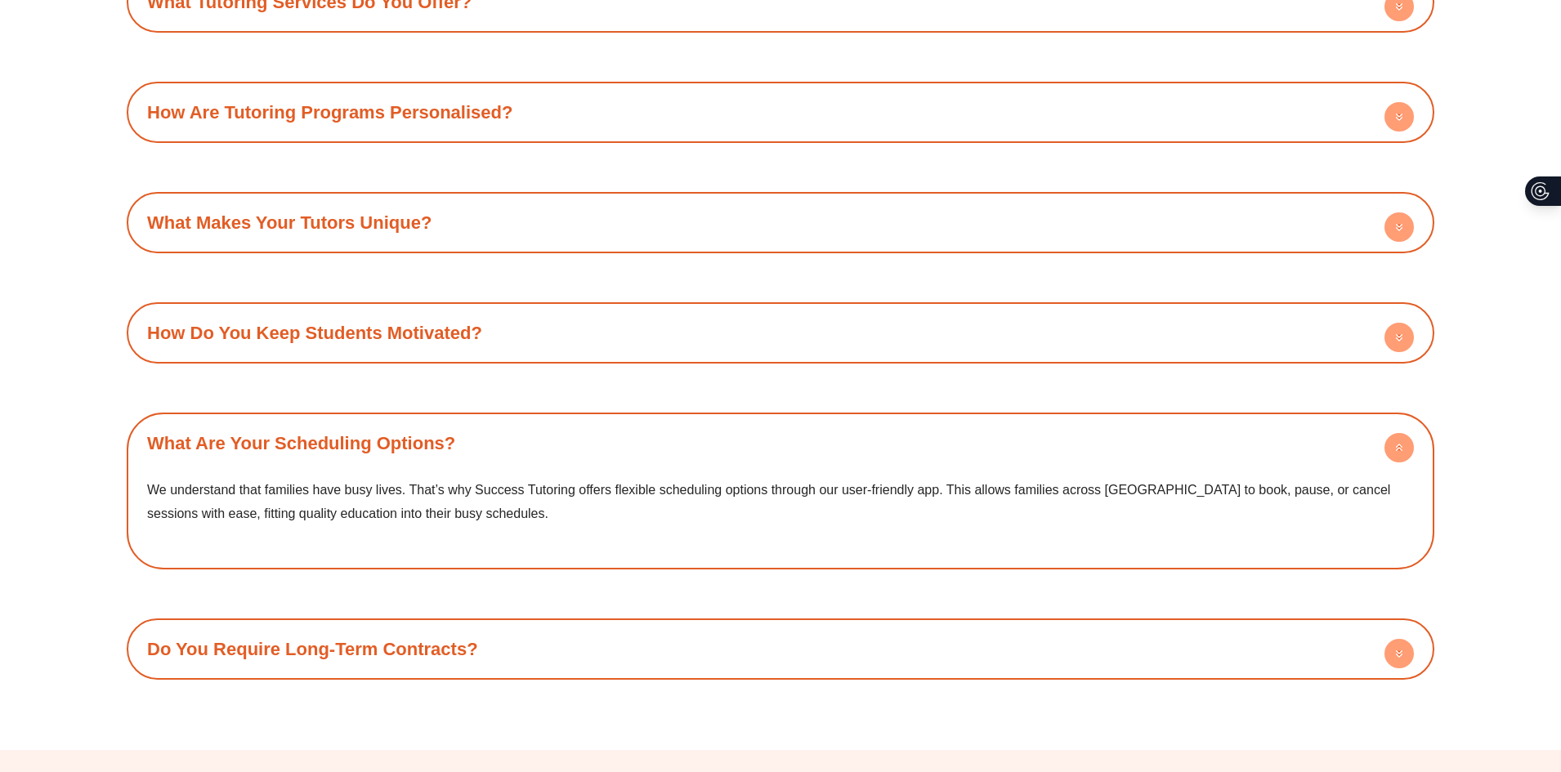
click at [425, 463] on h4 "What Are Your Scheduling Options?" at bounding box center [780, 443] width 1291 height 45
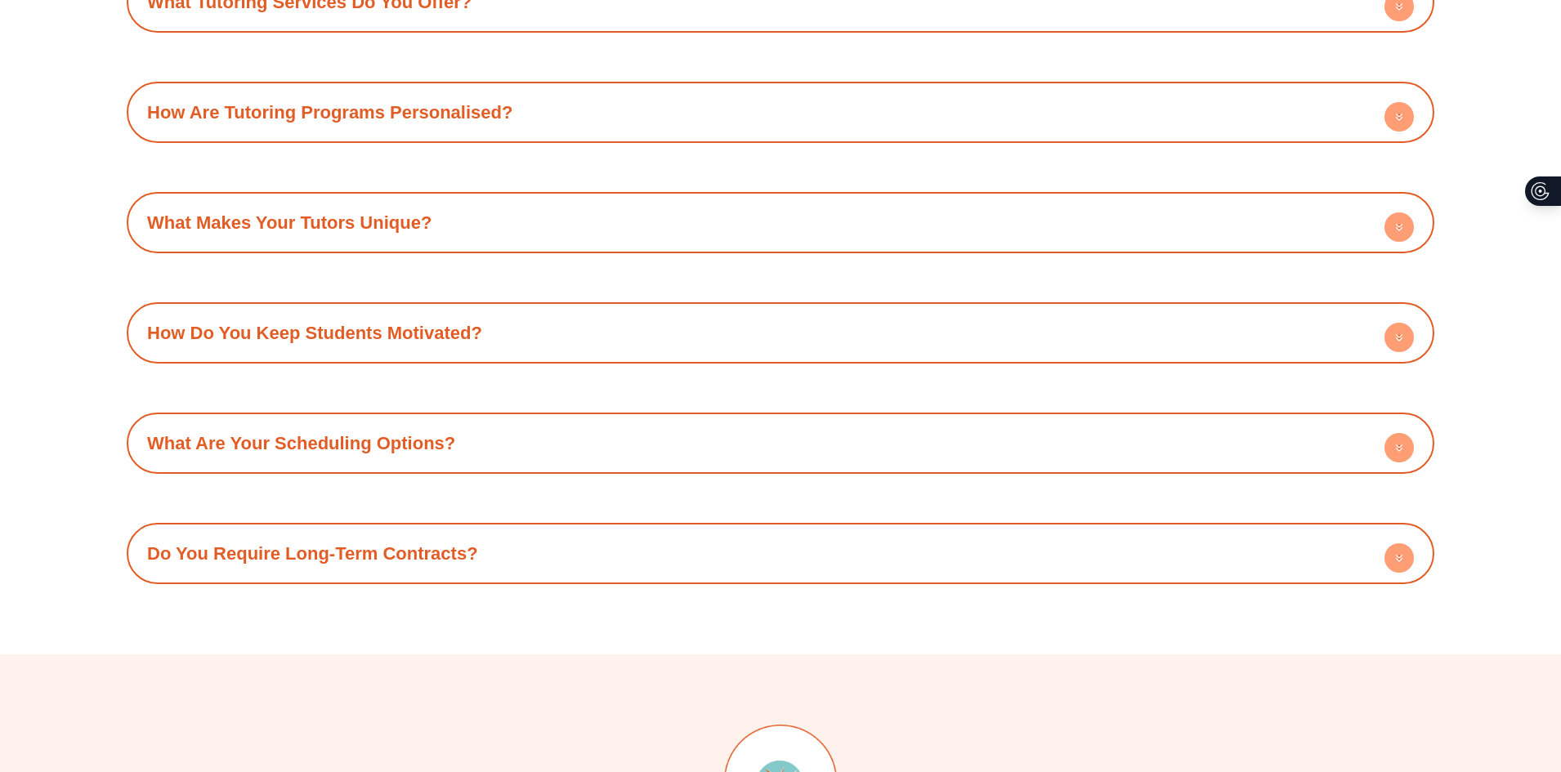
click at [414, 561] on link "Do You Require Long-Term Contracts?" at bounding box center [312, 554] width 331 height 20
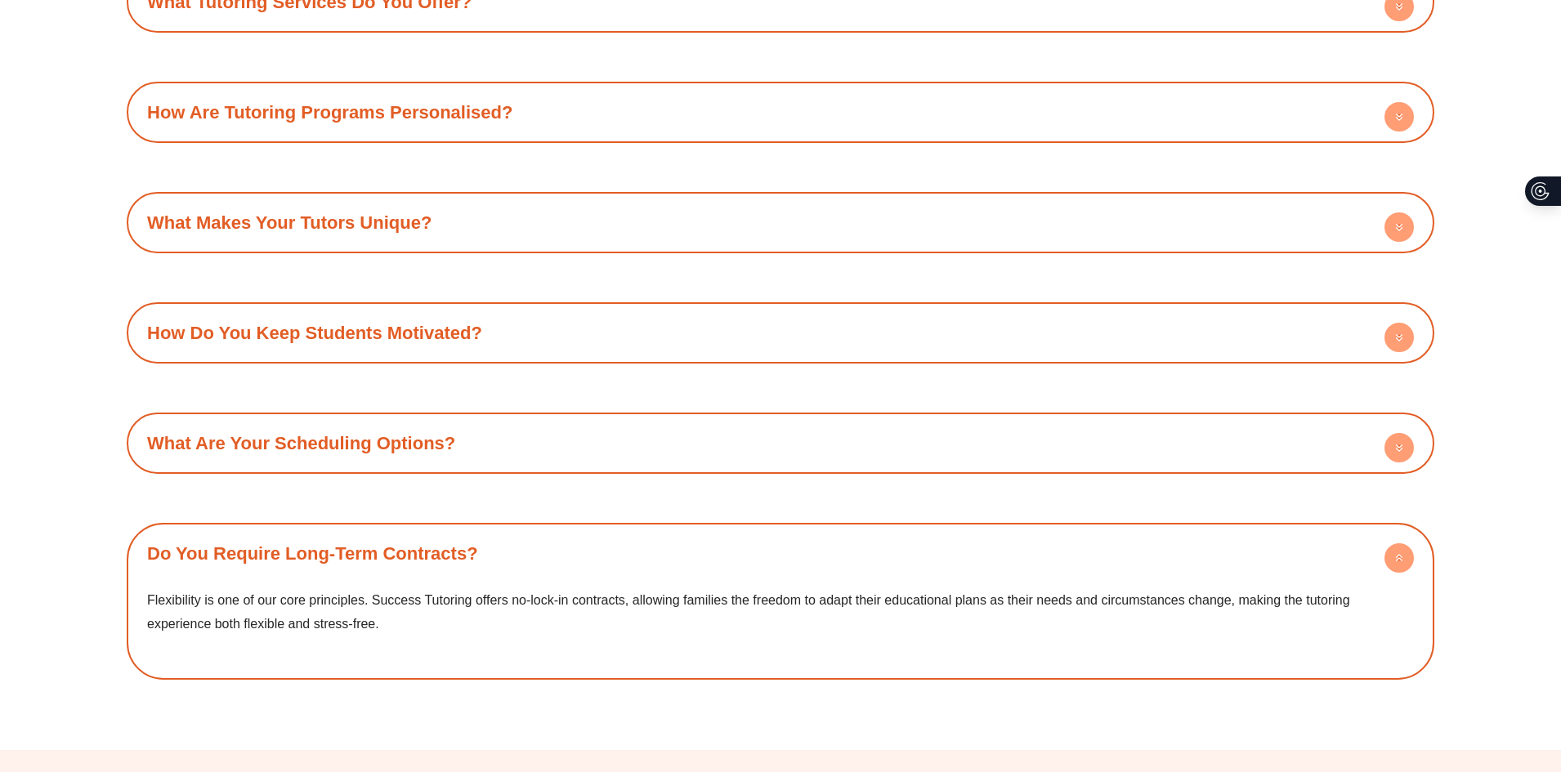
click at [550, 552] on h4 "Do You Require Long-Term Contracts?" at bounding box center [780, 553] width 1291 height 45
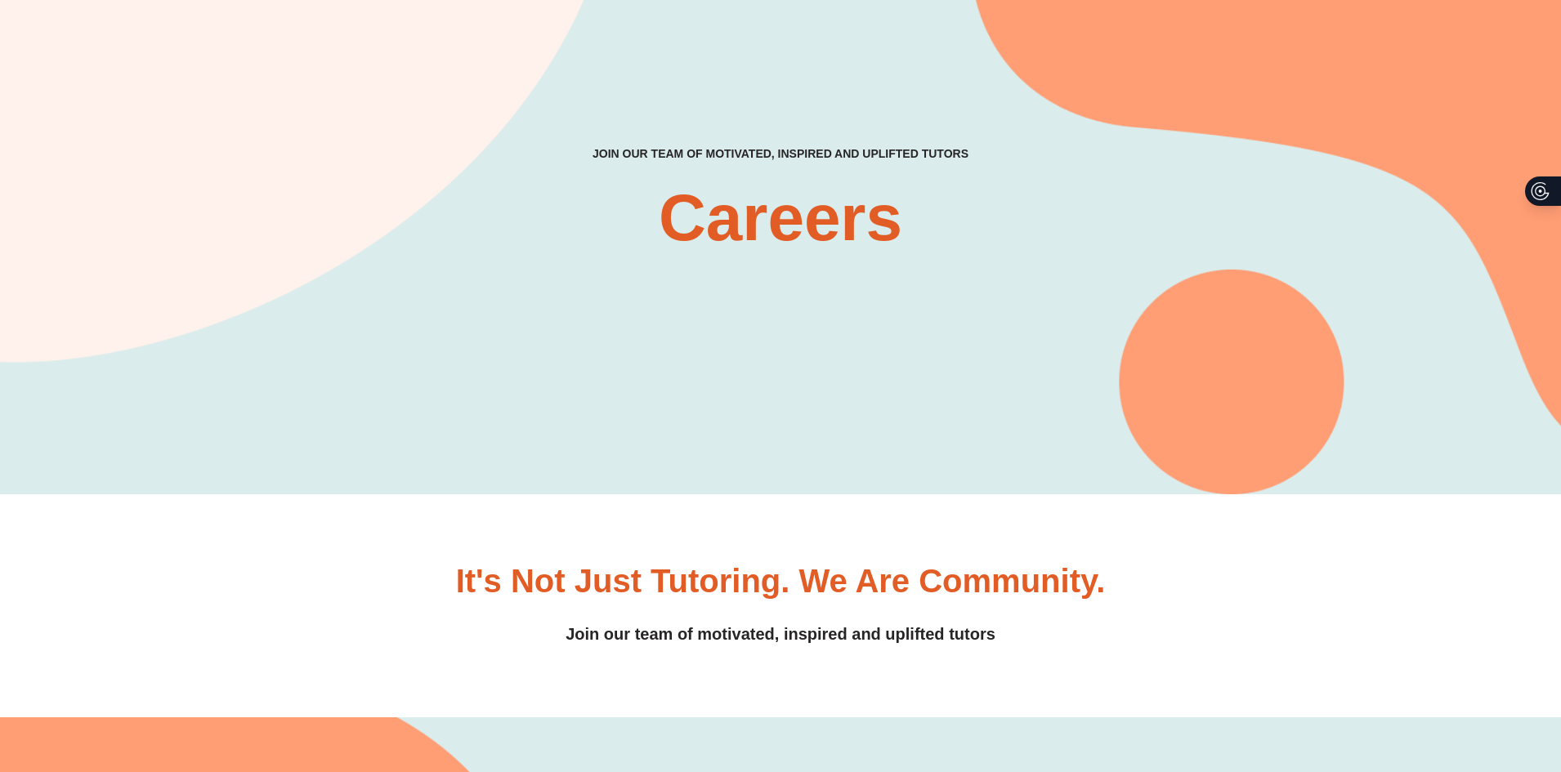
scroll to position [0, 0]
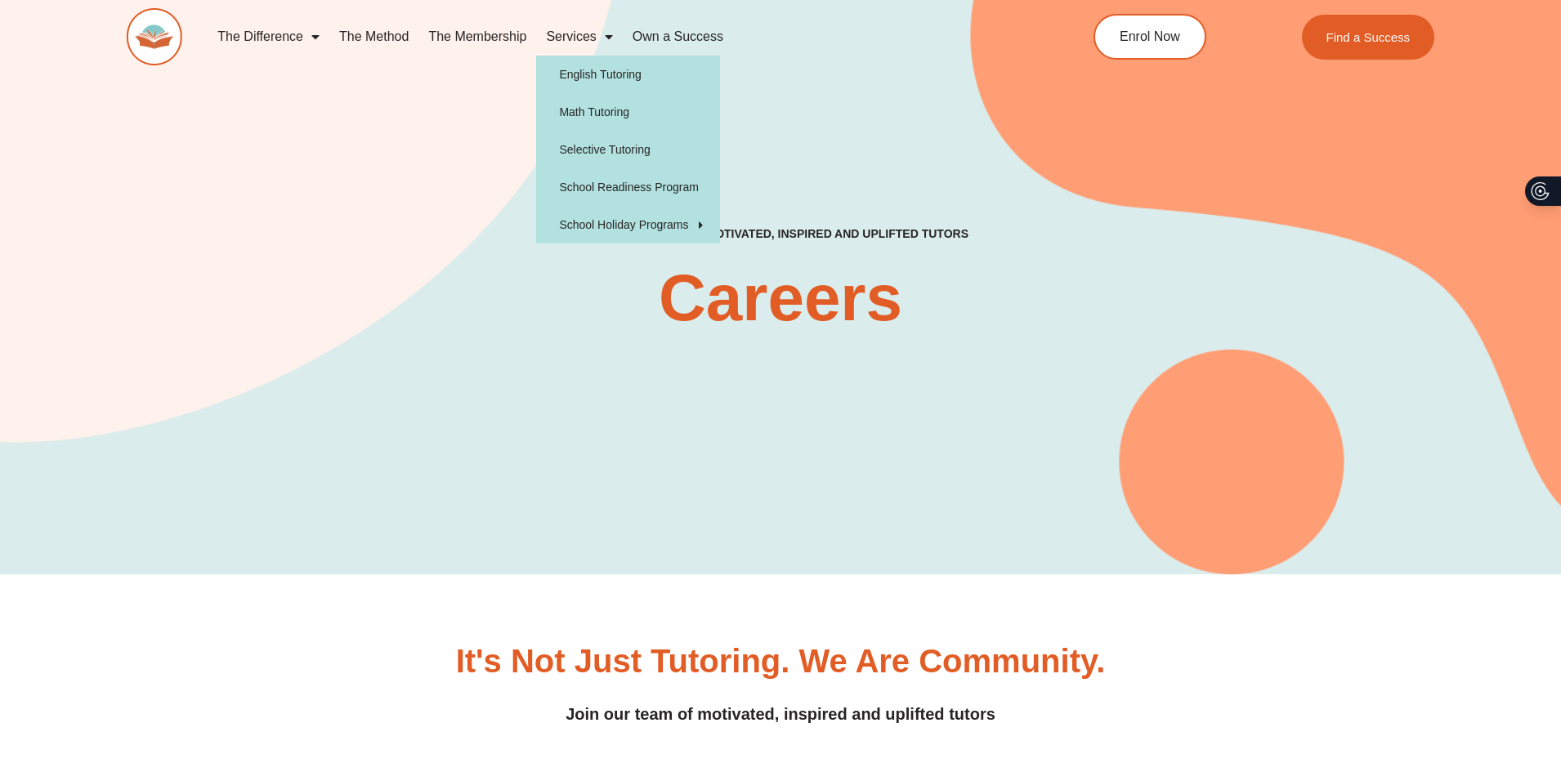
click at [611, 41] on span "Menu" at bounding box center [605, 36] width 16 height 29
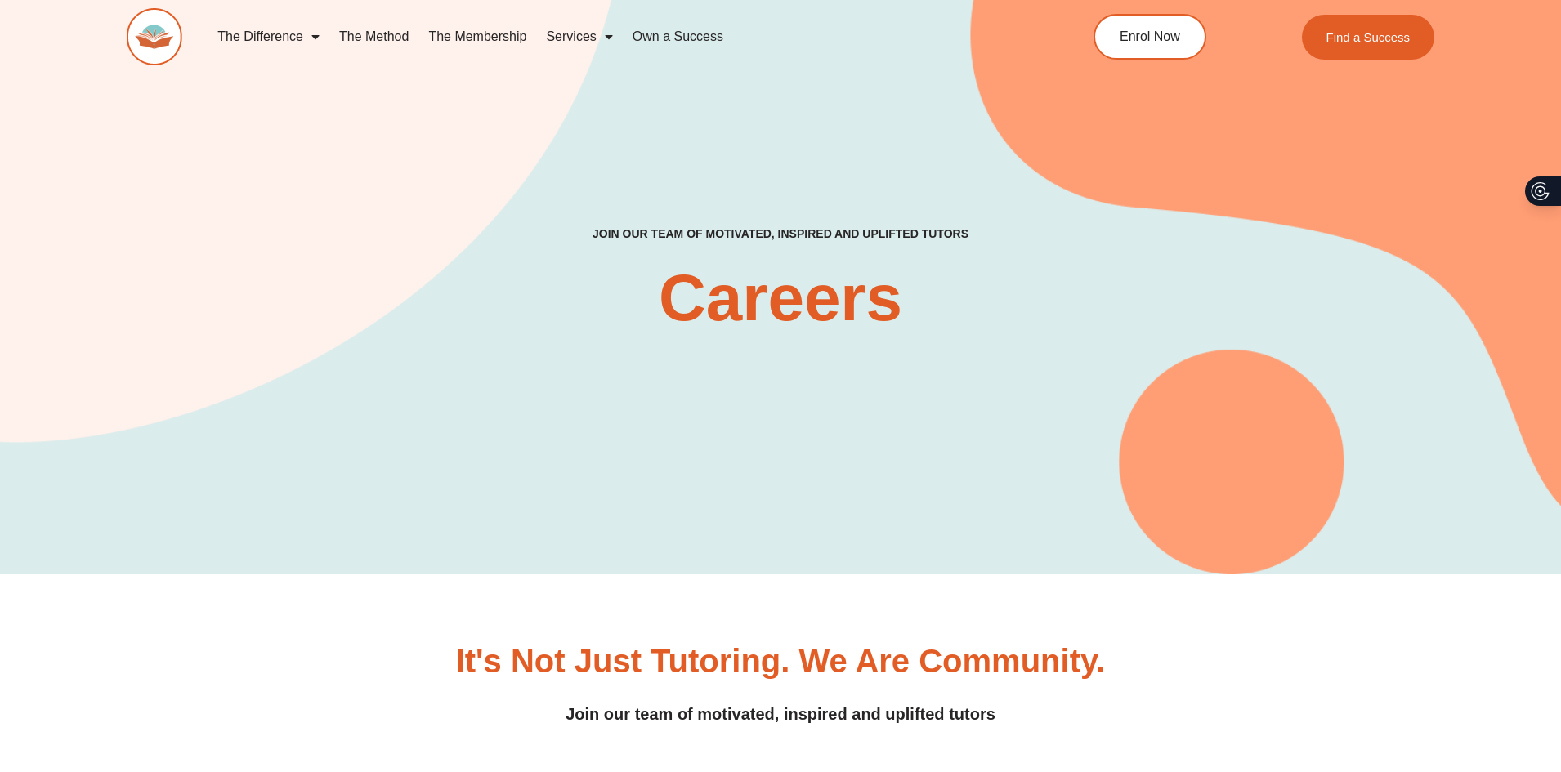
click at [594, 41] on link "Services" at bounding box center [579, 37] width 86 height 38
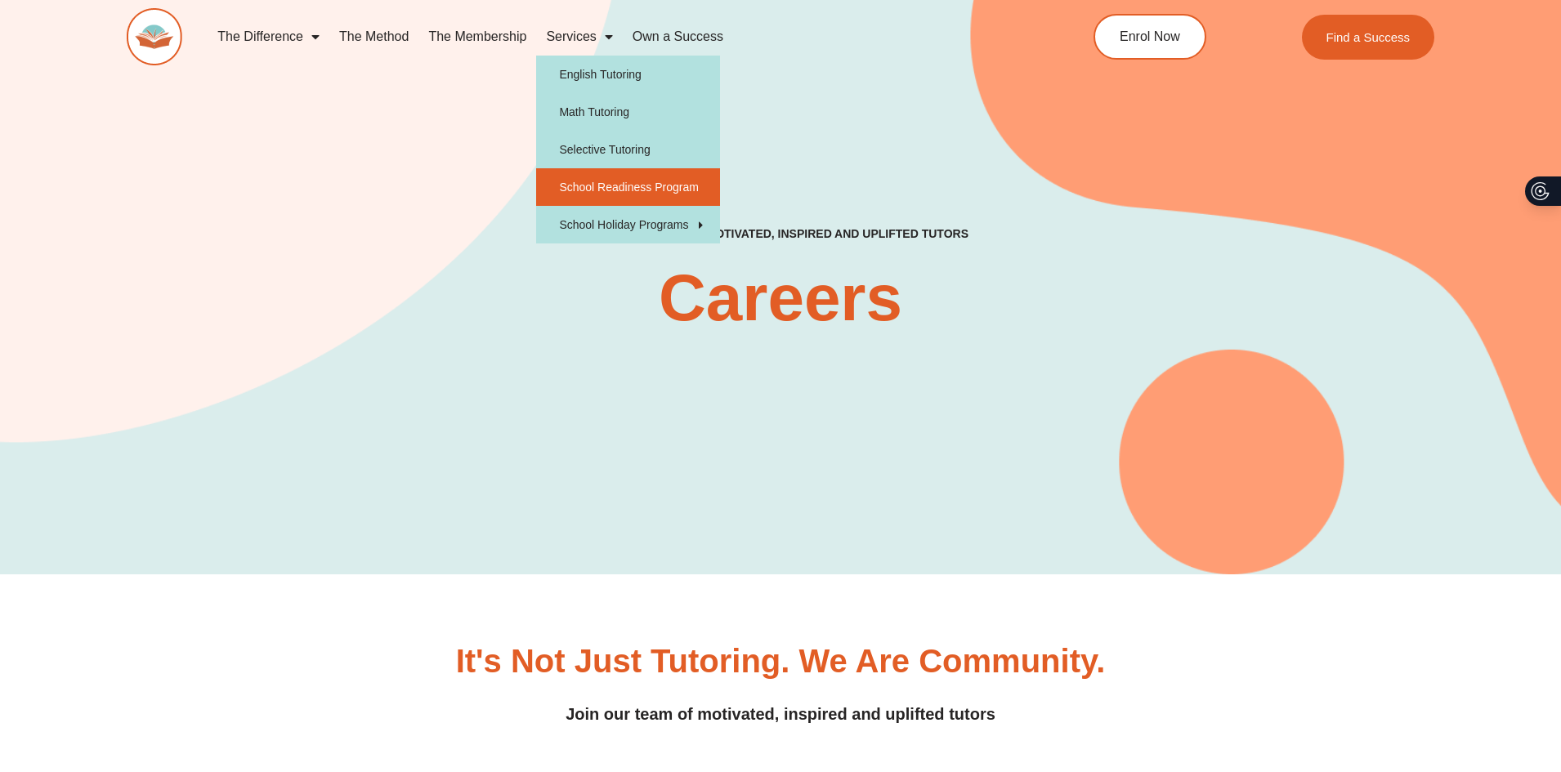
click at [584, 186] on link "School Readiness Program" at bounding box center [628, 187] width 184 height 38
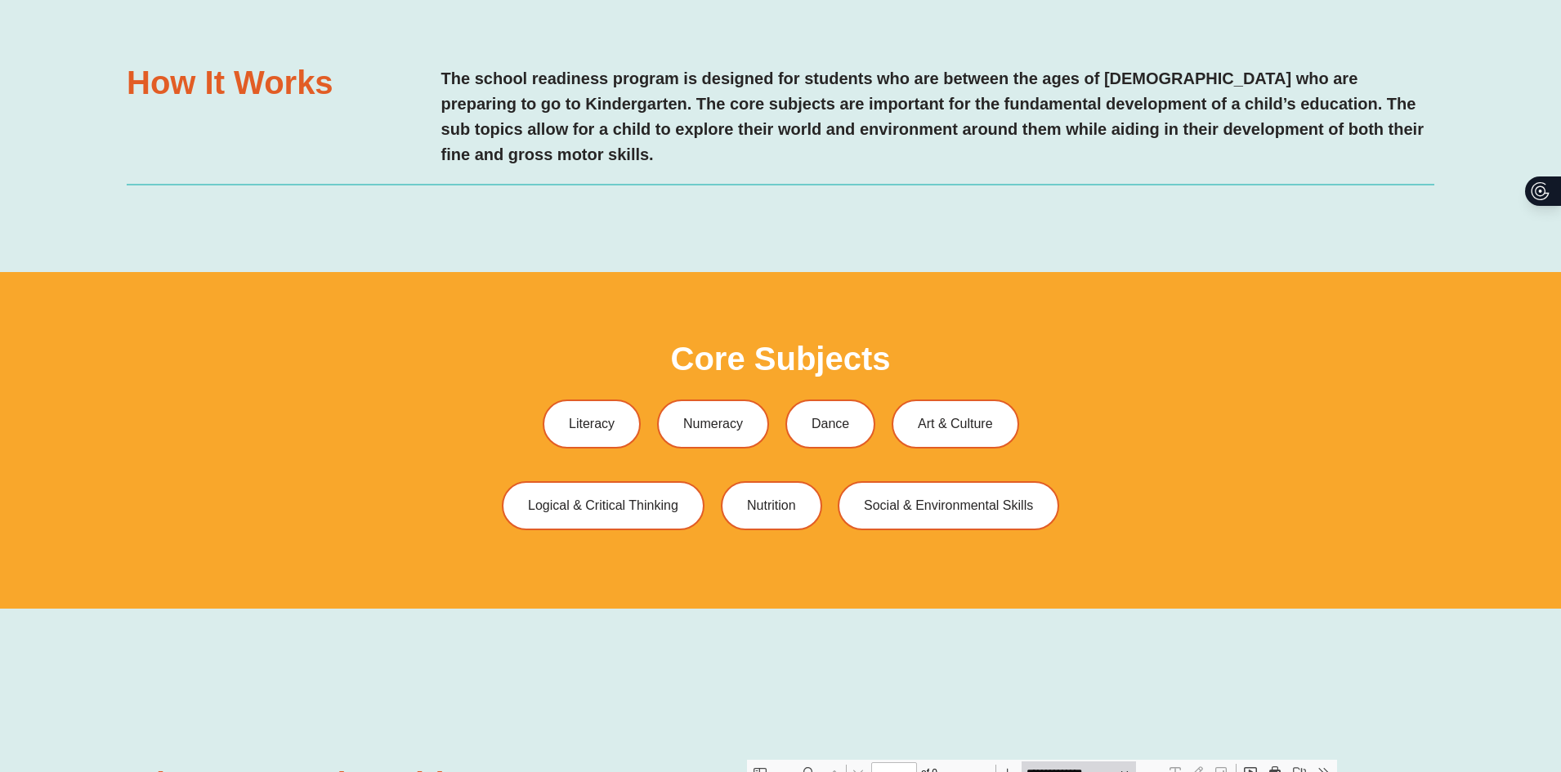
type input "*"
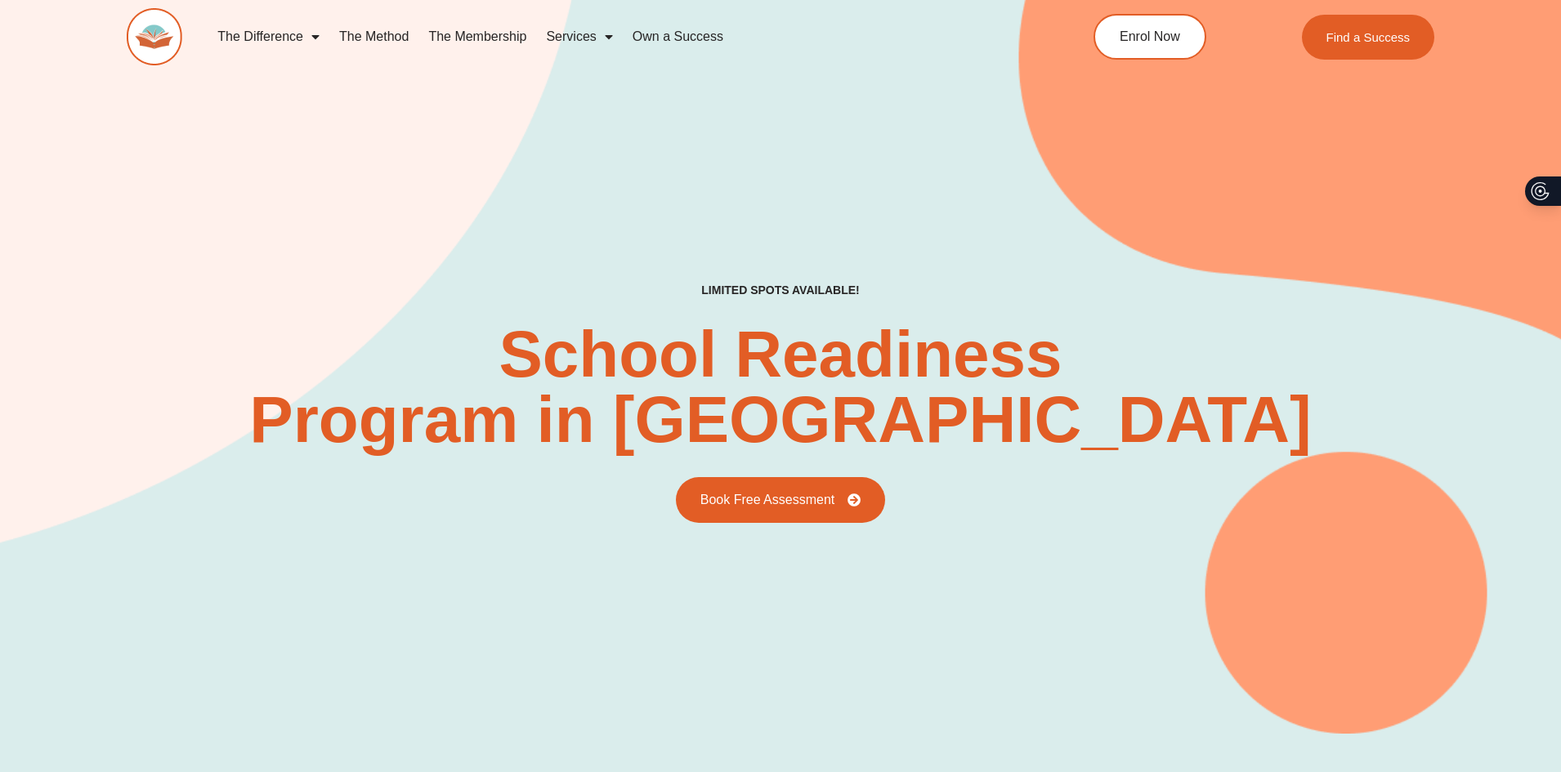
click at [468, 33] on link "The Membership" at bounding box center [477, 37] width 118 height 38
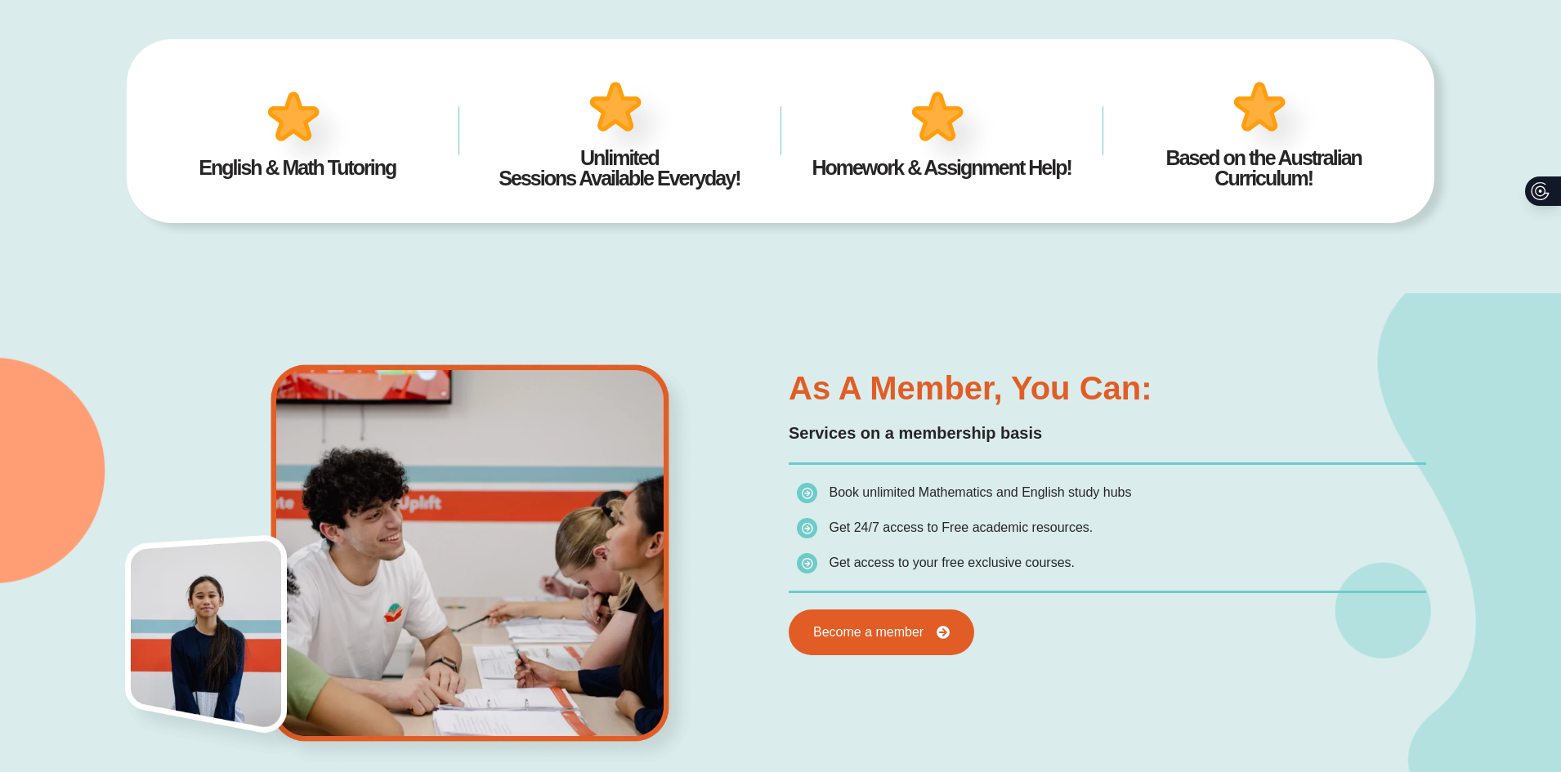
scroll to position [736, 0]
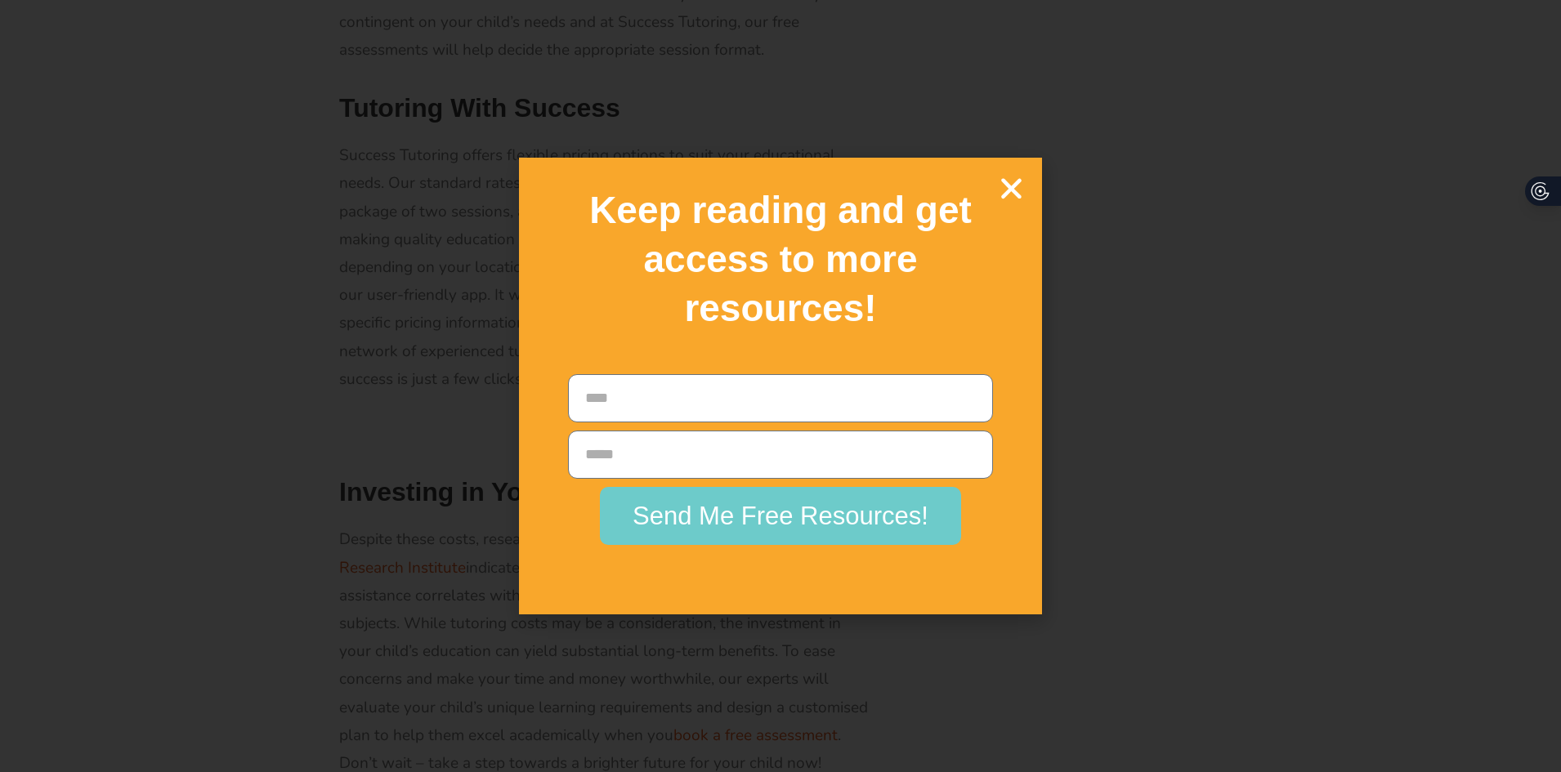
scroll to position [2125, 0]
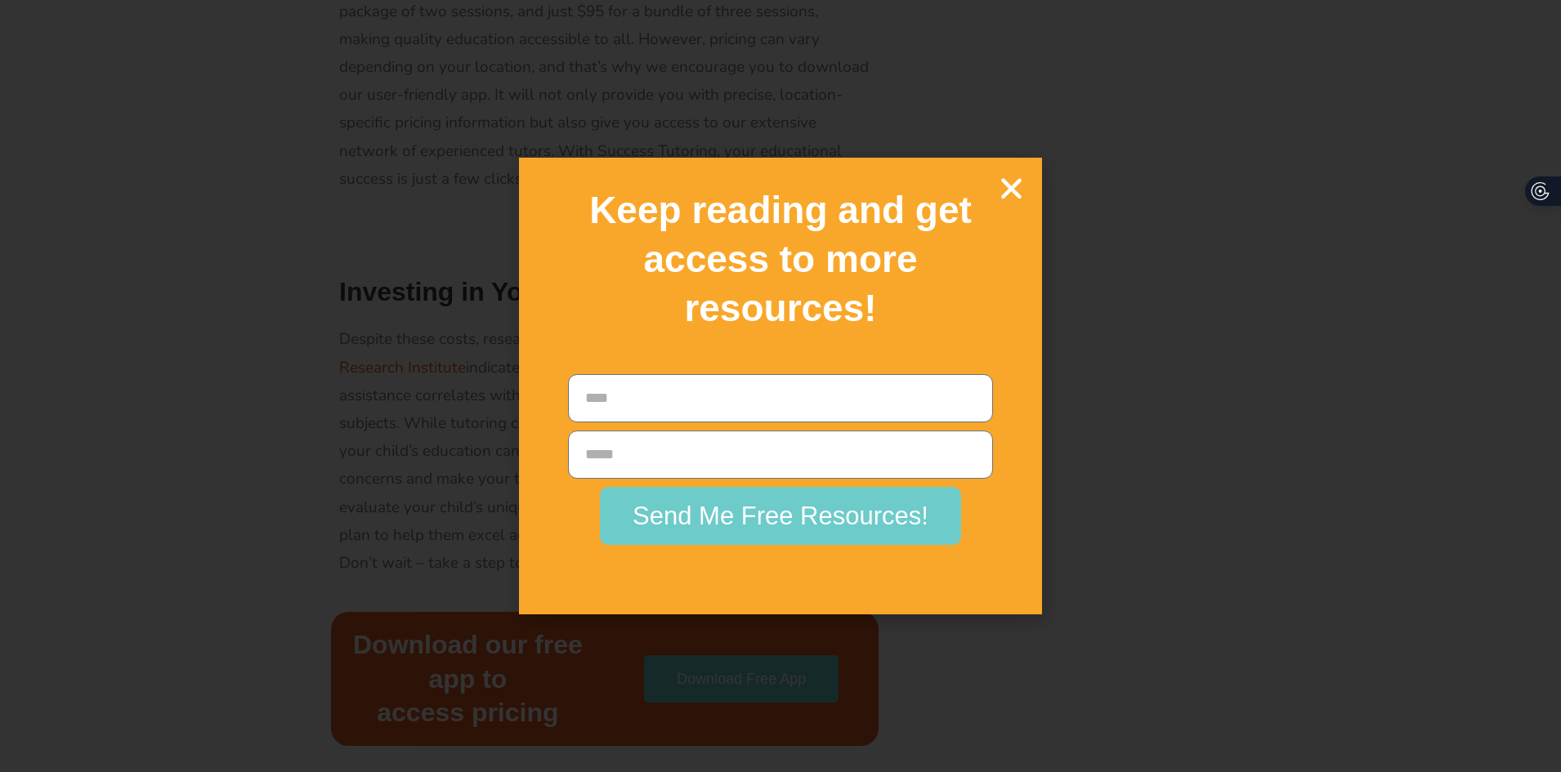
click at [1020, 197] on icon "Close" at bounding box center [1011, 188] width 29 height 29
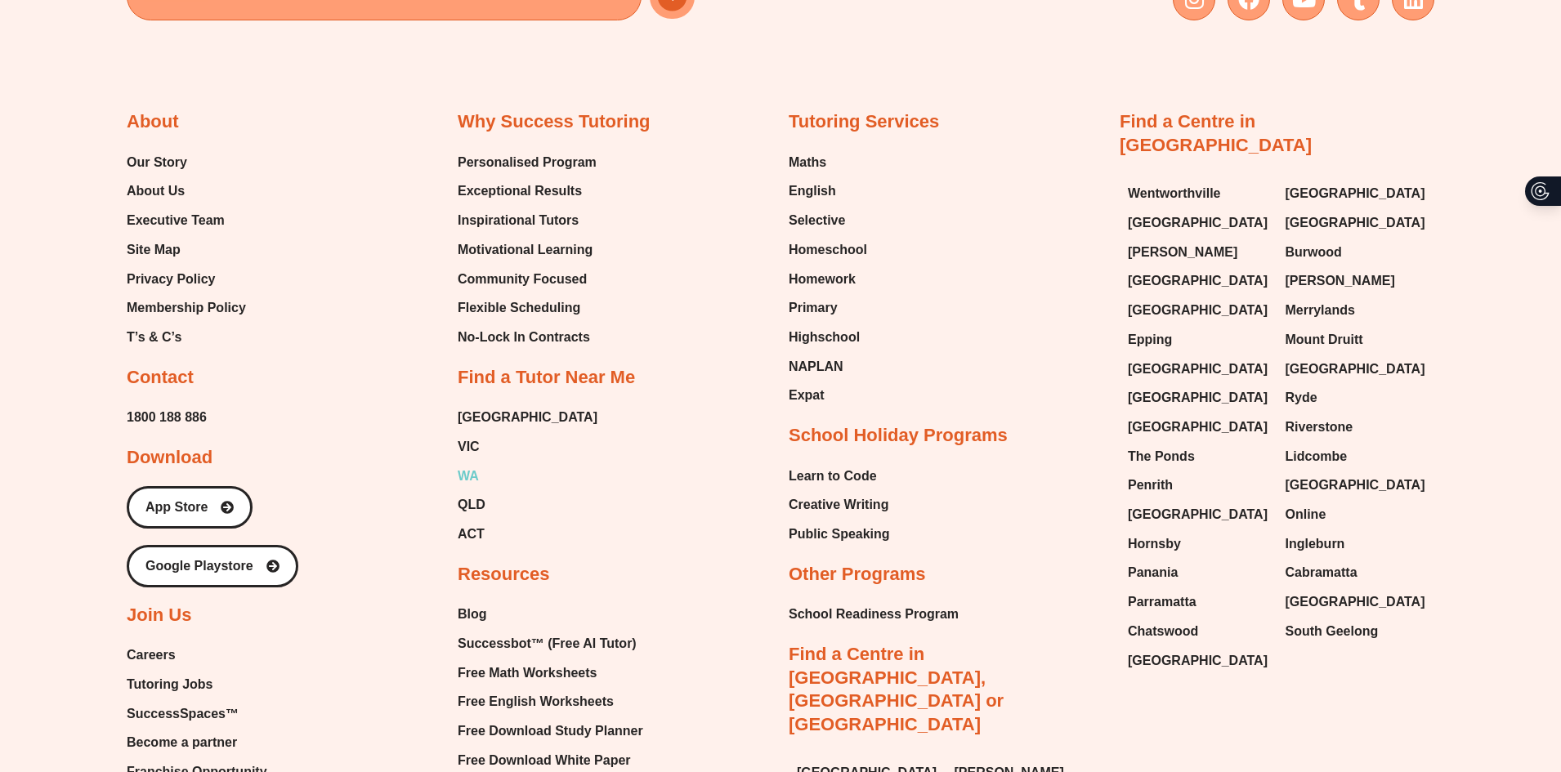
scroll to position [4671, 0]
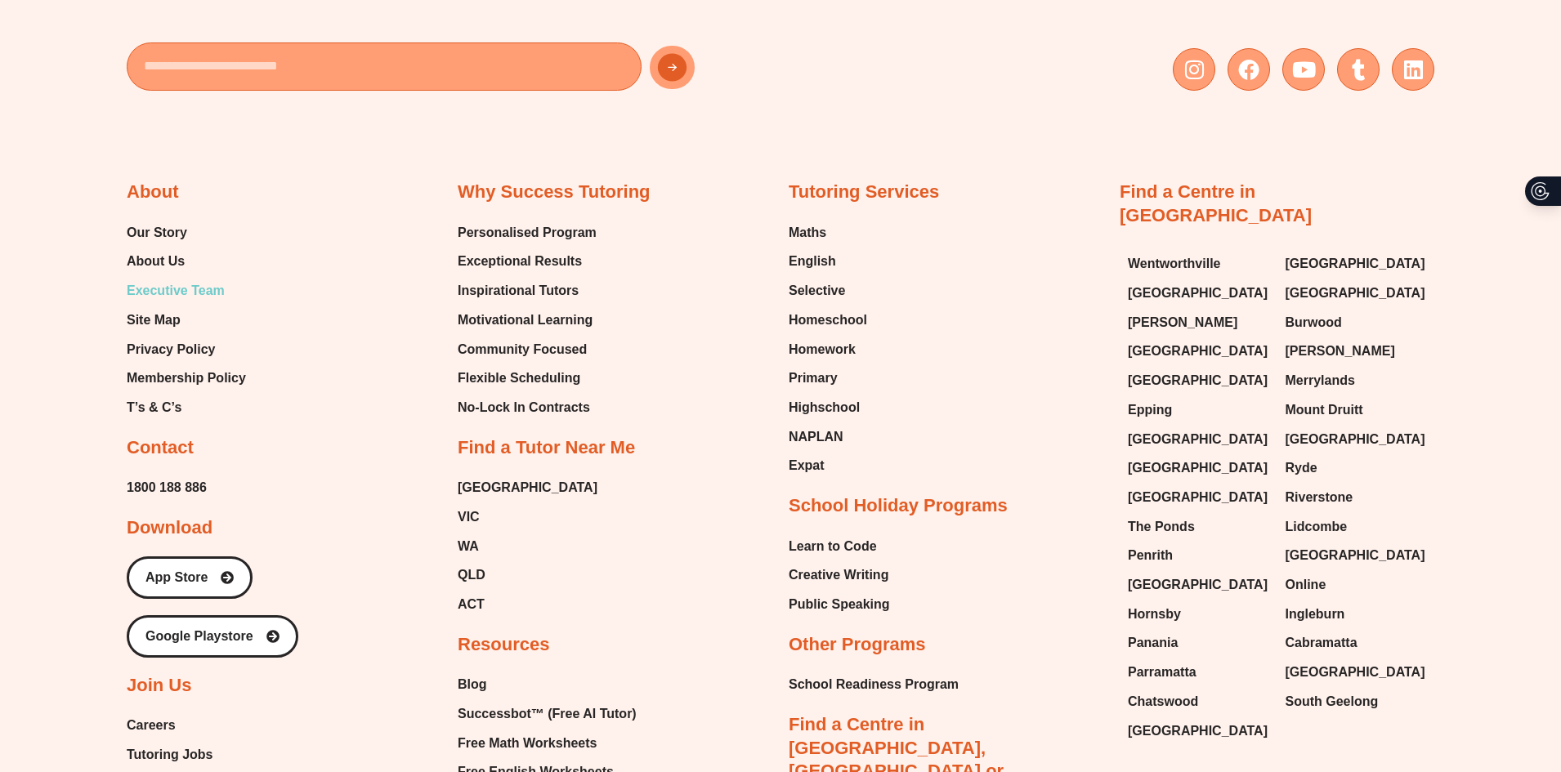
click at [161, 279] on span "Executive Team" at bounding box center [176, 291] width 98 height 25
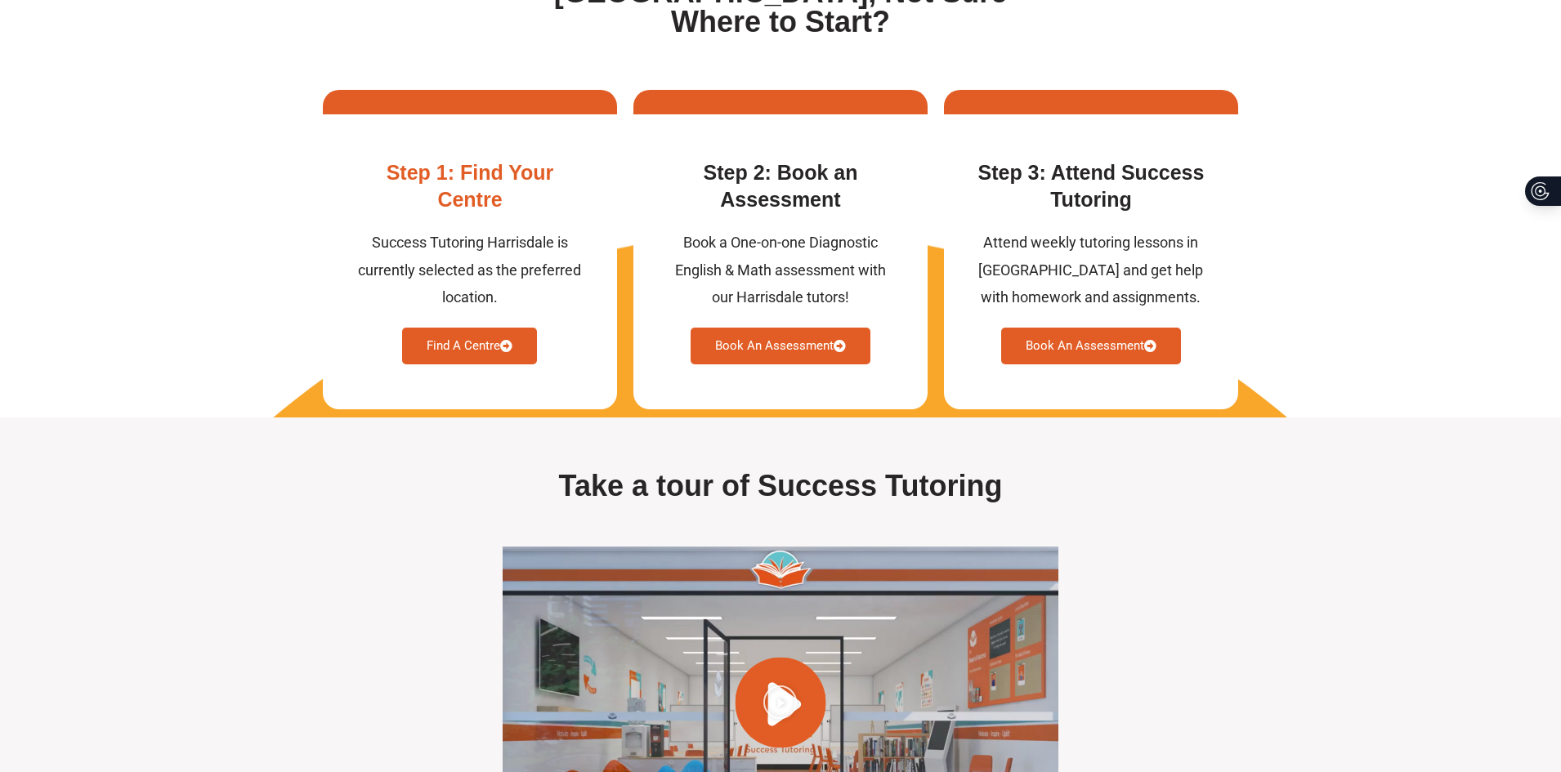
scroll to position [4250, 0]
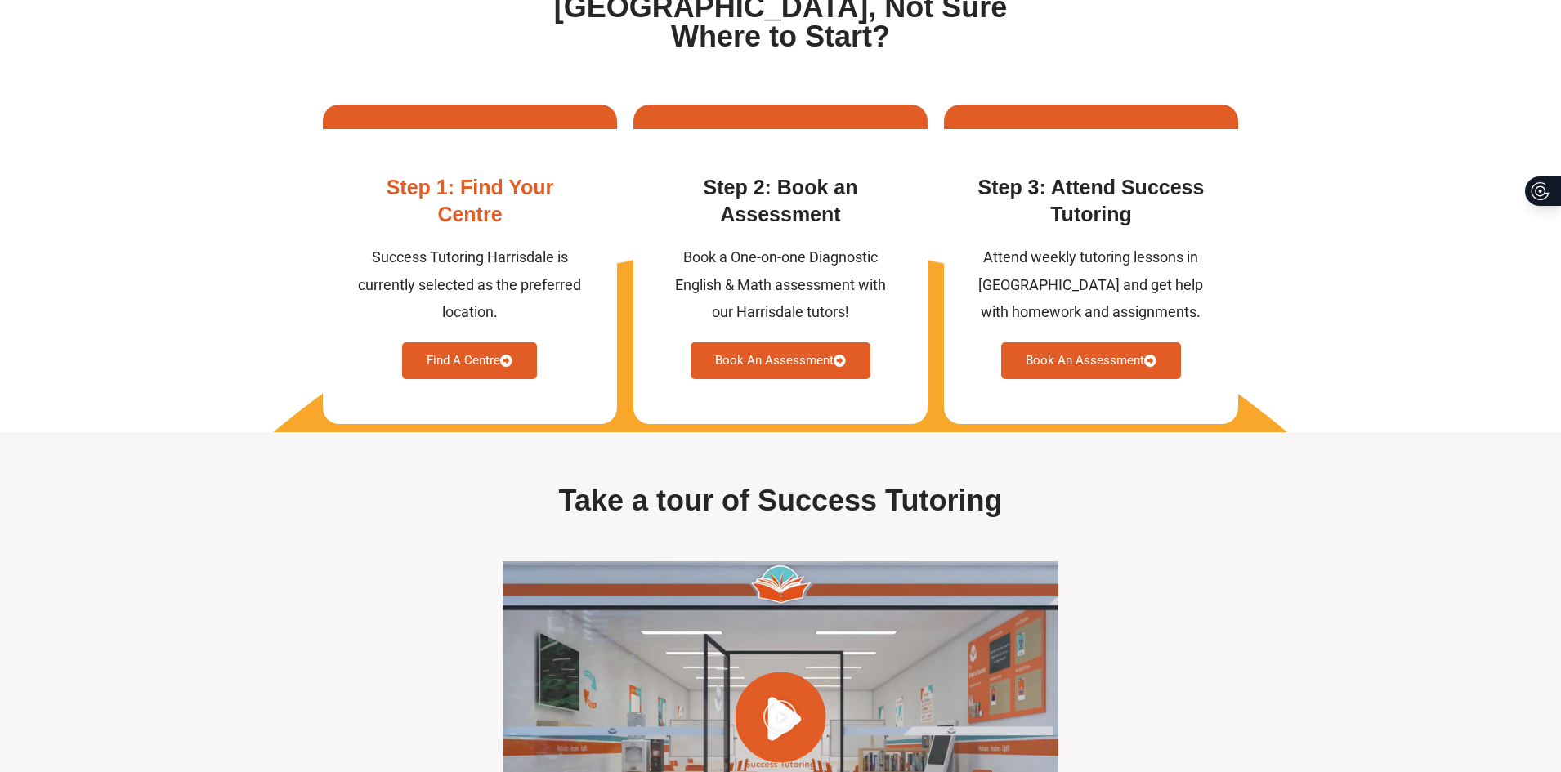
click at [475, 379] on link "Find A Centre" at bounding box center [469, 360] width 135 height 37
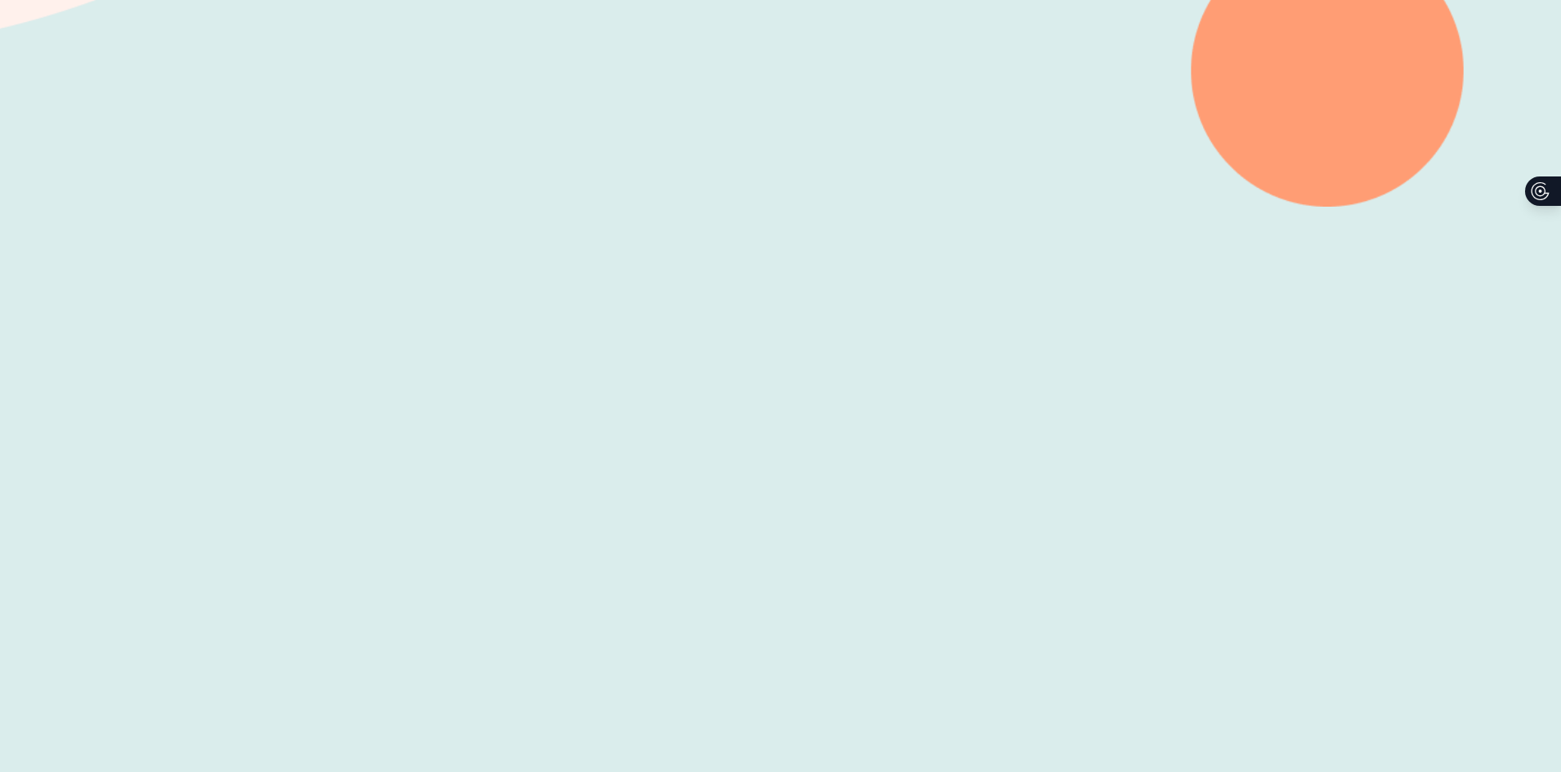
scroll to position [490, 0]
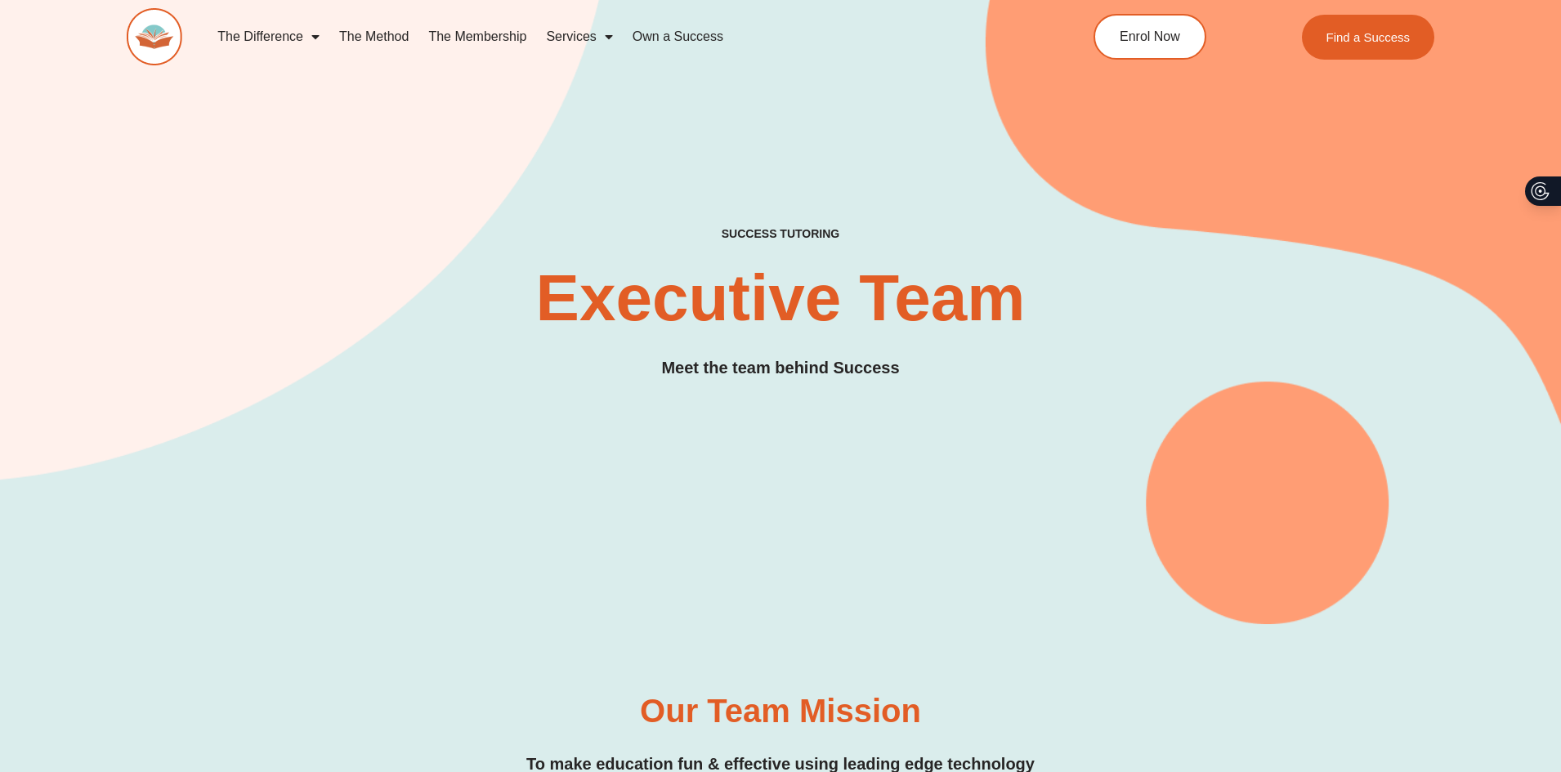
click at [499, 38] on link "The Membership" at bounding box center [477, 37] width 118 height 38
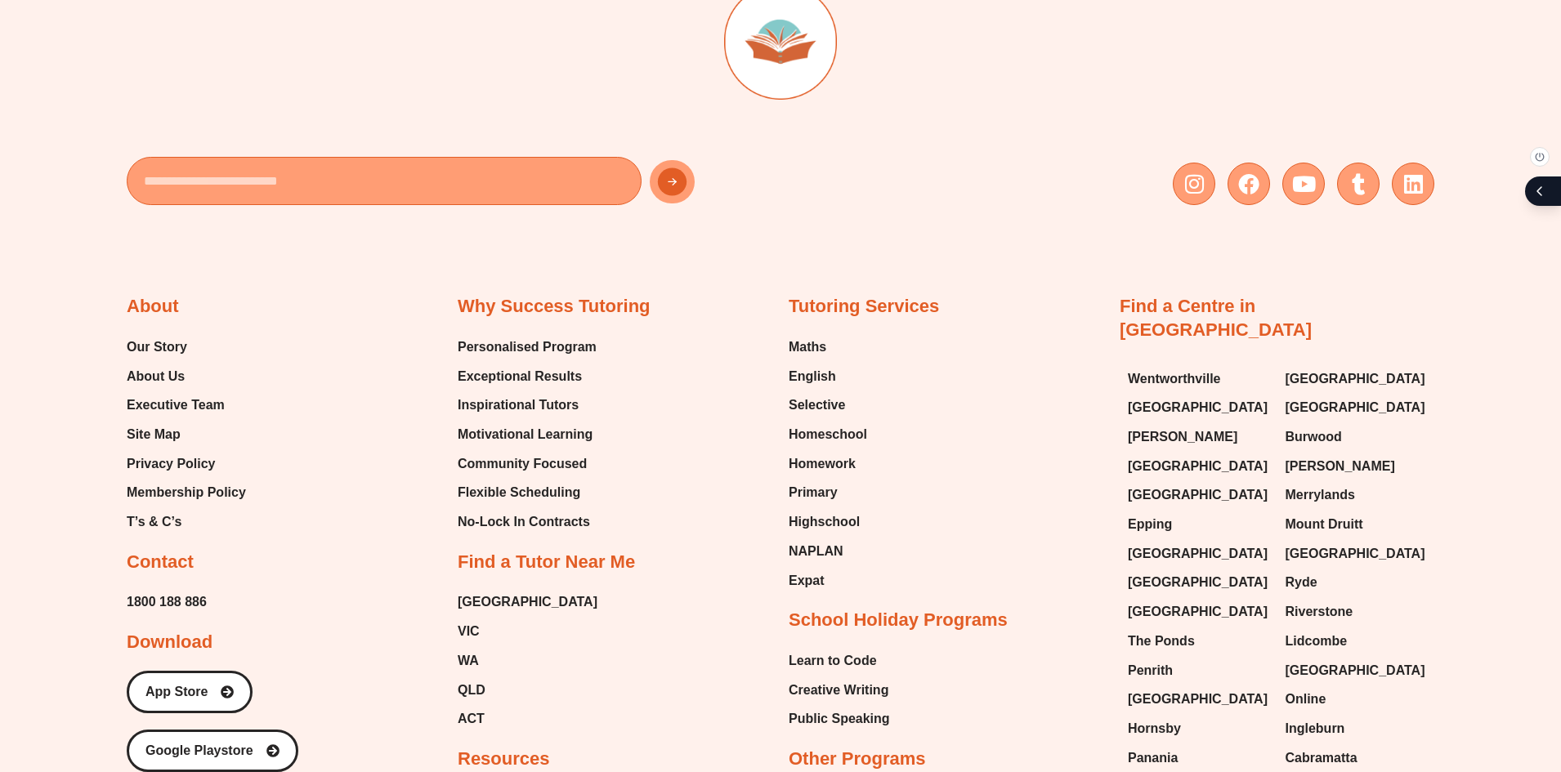
scroll to position [4414, 0]
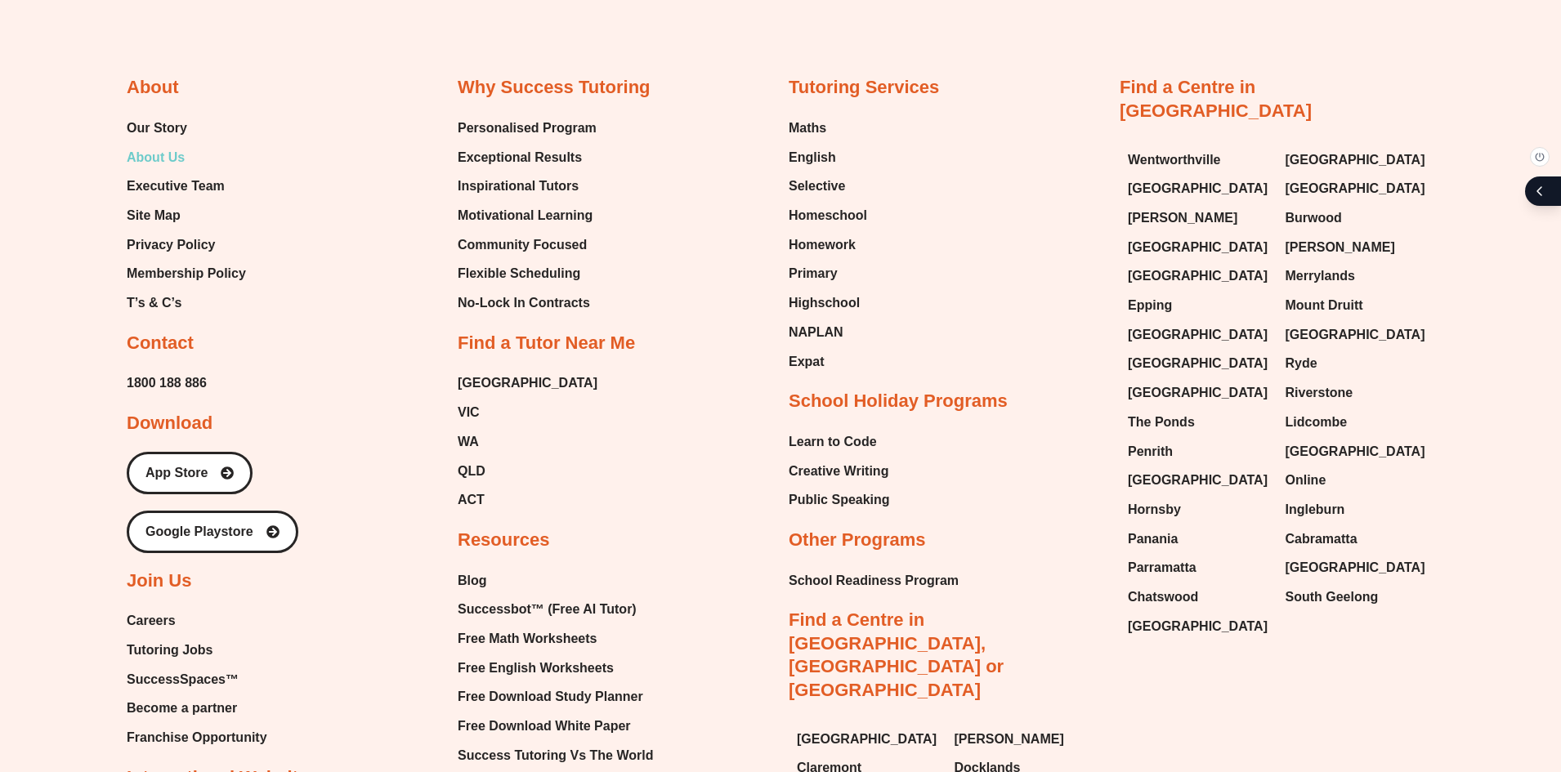
click at [159, 145] on span "About Us" at bounding box center [156, 157] width 58 height 25
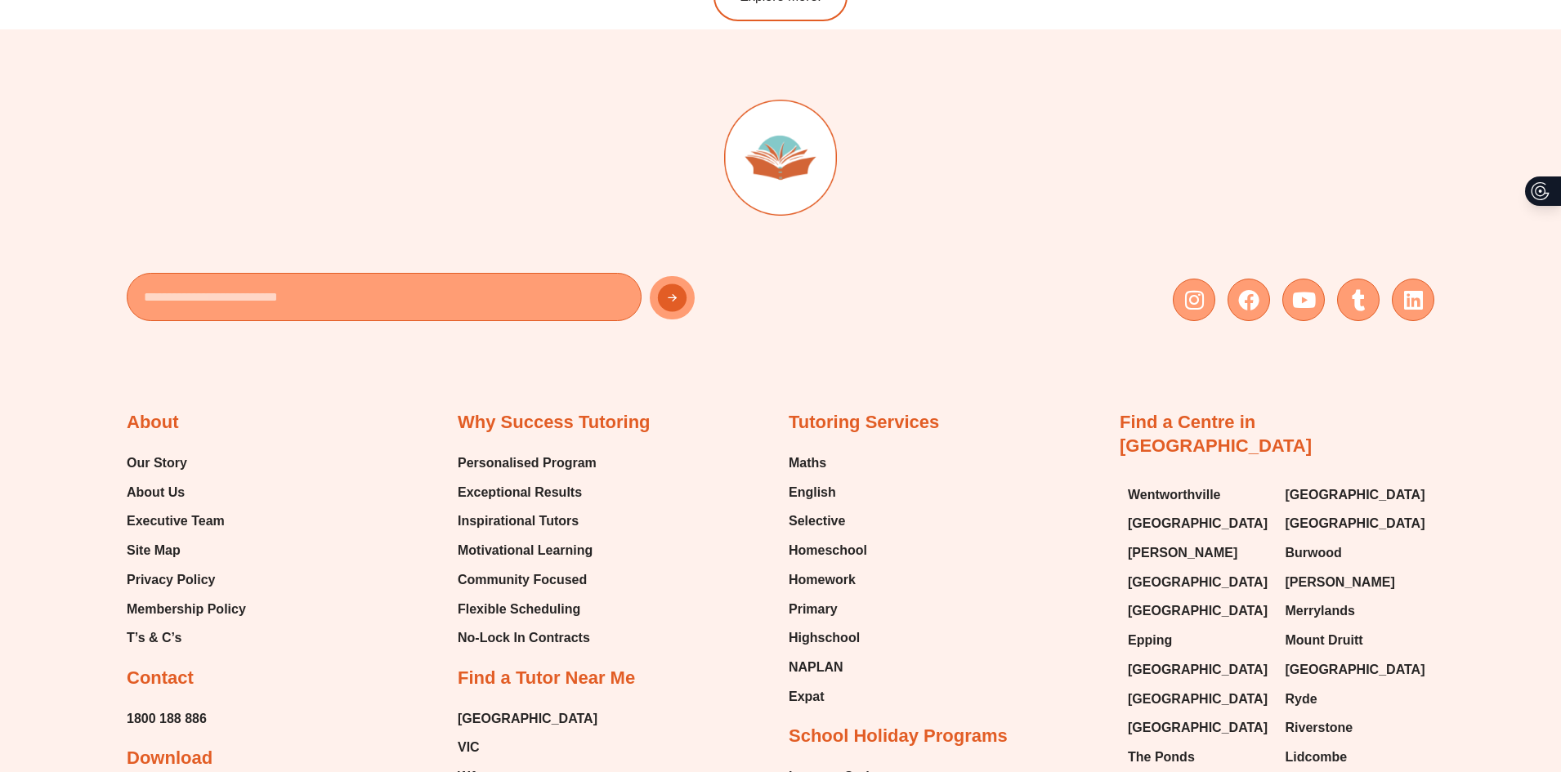
scroll to position [3596, 0]
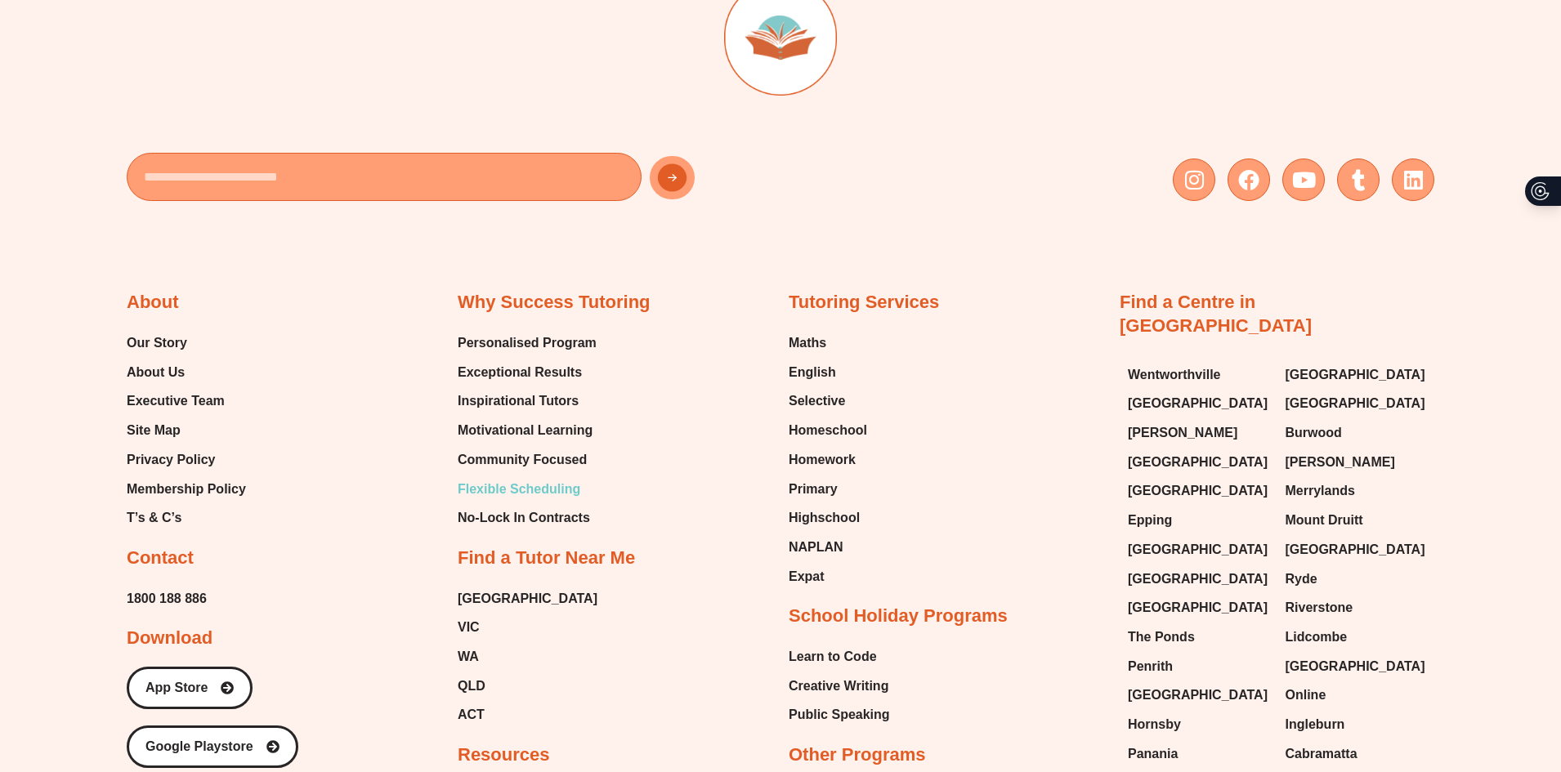
click at [494, 494] on span "Flexible Scheduling" at bounding box center [519, 489] width 123 height 25
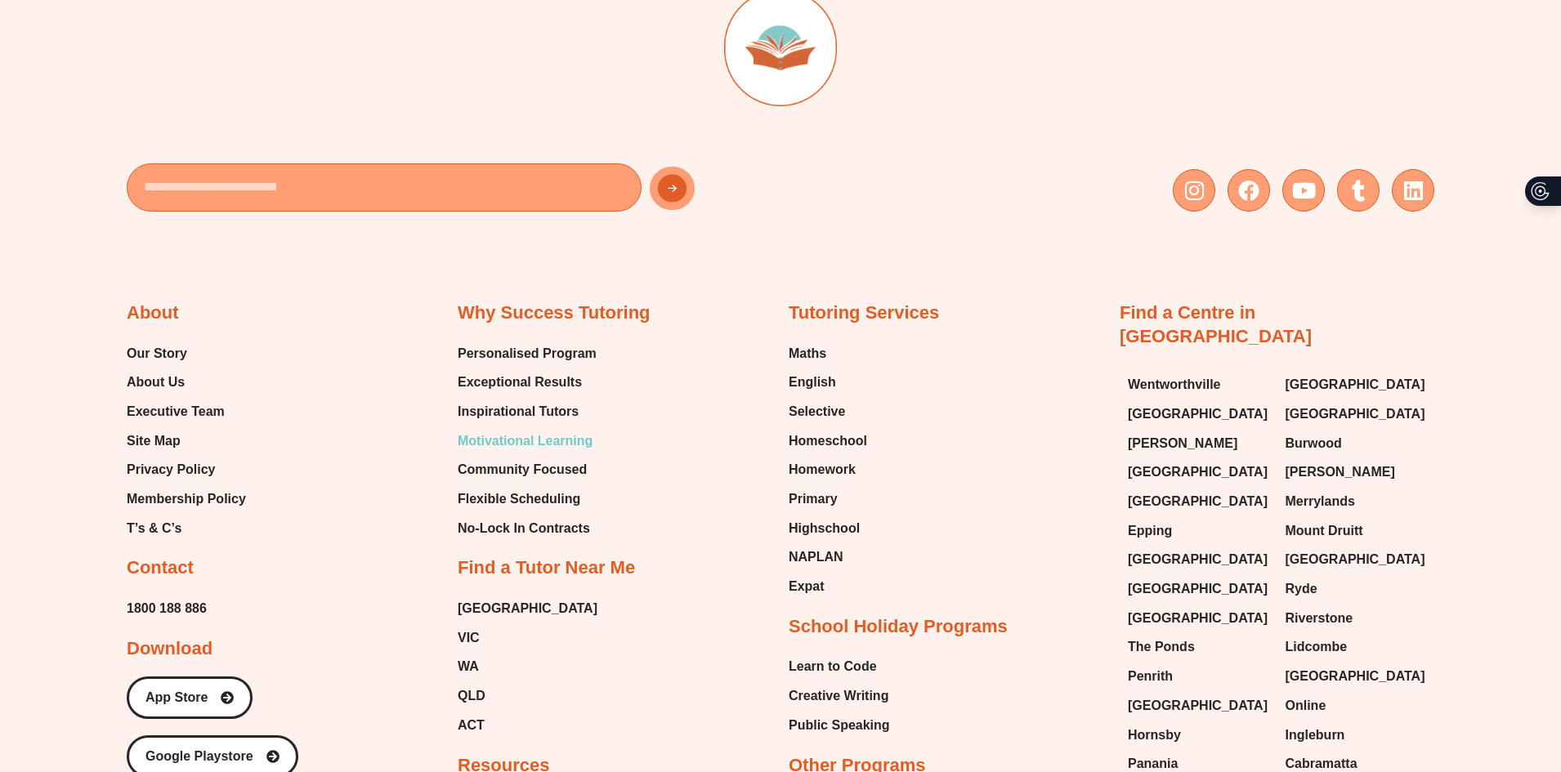
scroll to position [3511, 0]
